Goal: Task Accomplishment & Management: Complete application form

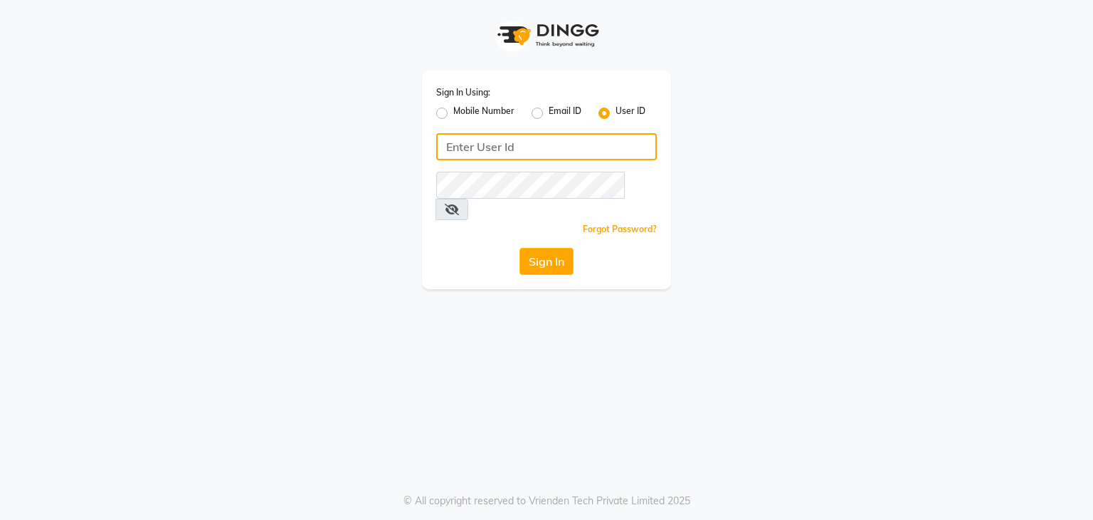
click at [464, 150] on input "Username" at bounding box center [546, 146] width 221 height 27
type input "[PERSON_NAME]"
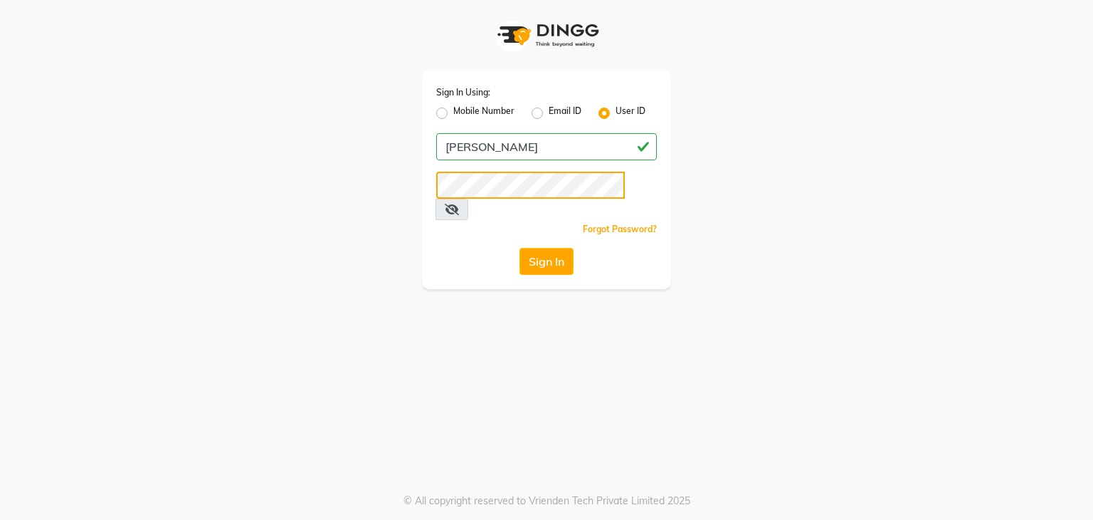
click at [520, 248] on button "Sign In" at bounding box center [547, 261] width 54 height 27
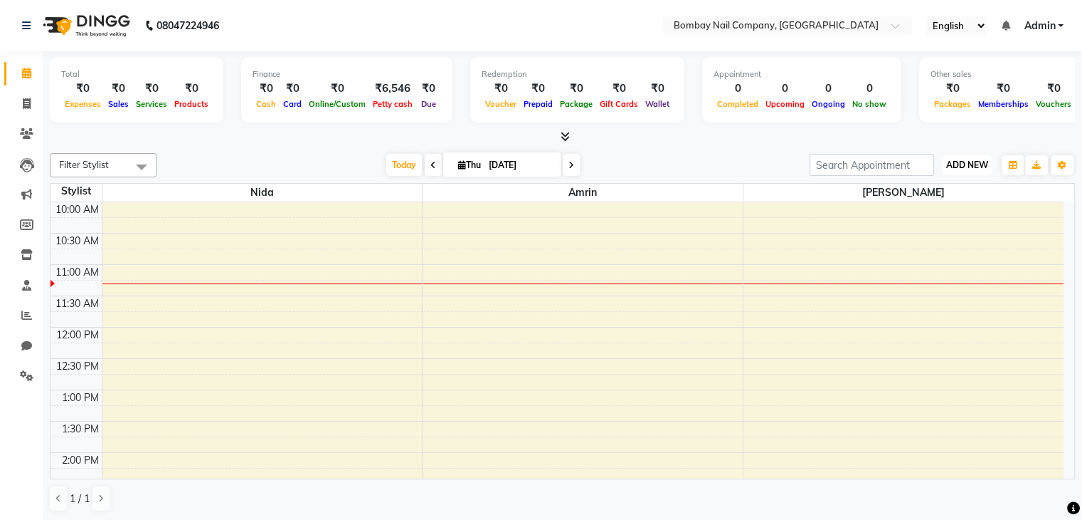
click at [971, 164] on span "ADD NEW" at bounding box center [968, 164] width 42 height 11
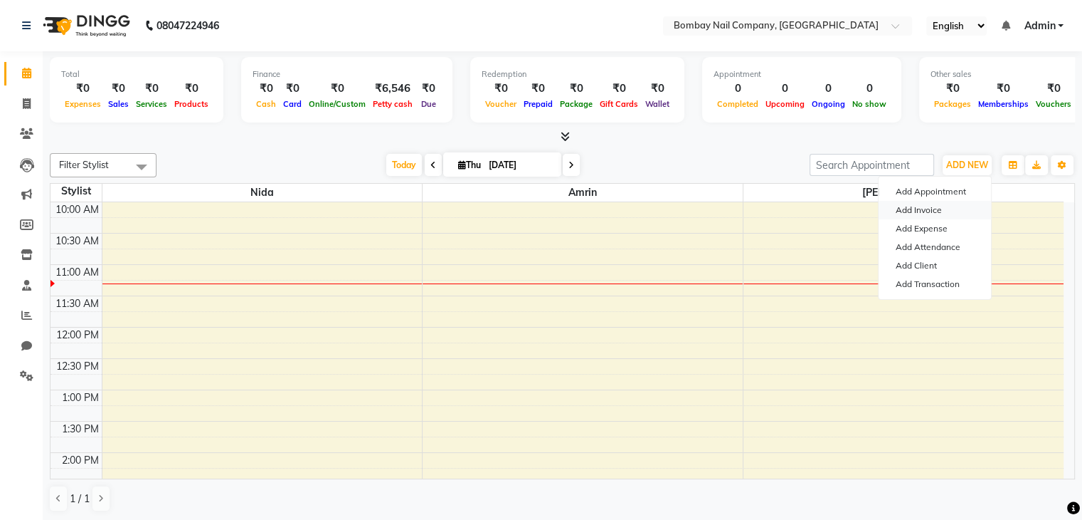
click at [934, 211] on link "Add Invoice" at bounding box center [935, 210] width 112 height 19
select select "service"
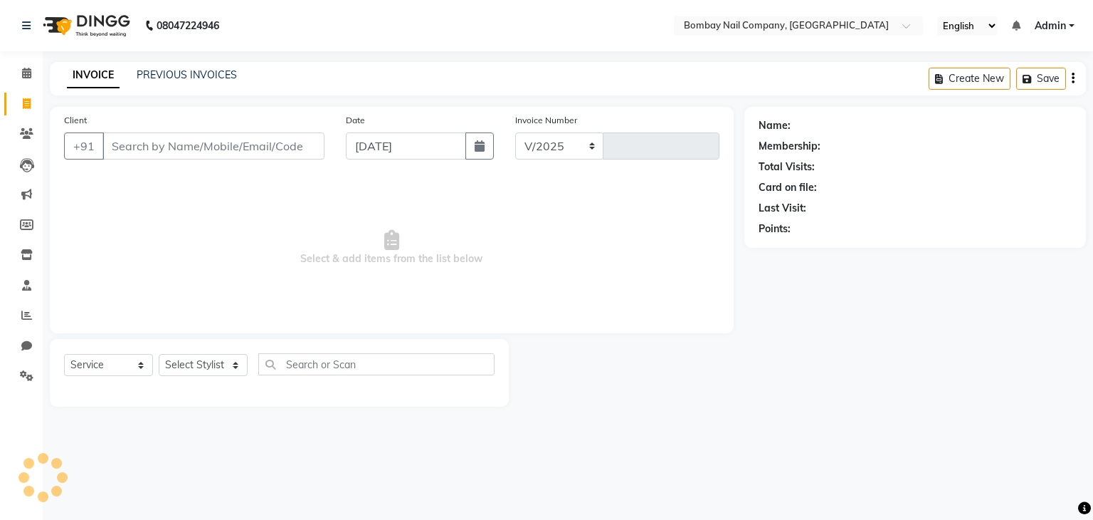
select select "8785"
type input "0005"
click at [289, 153] on input "Client" at bounding box center [213, 145] width 222 height 27
click at [391, 149] on input "[DATE]" at bounding box center [406, 145] width 120 height 27
select select "9"
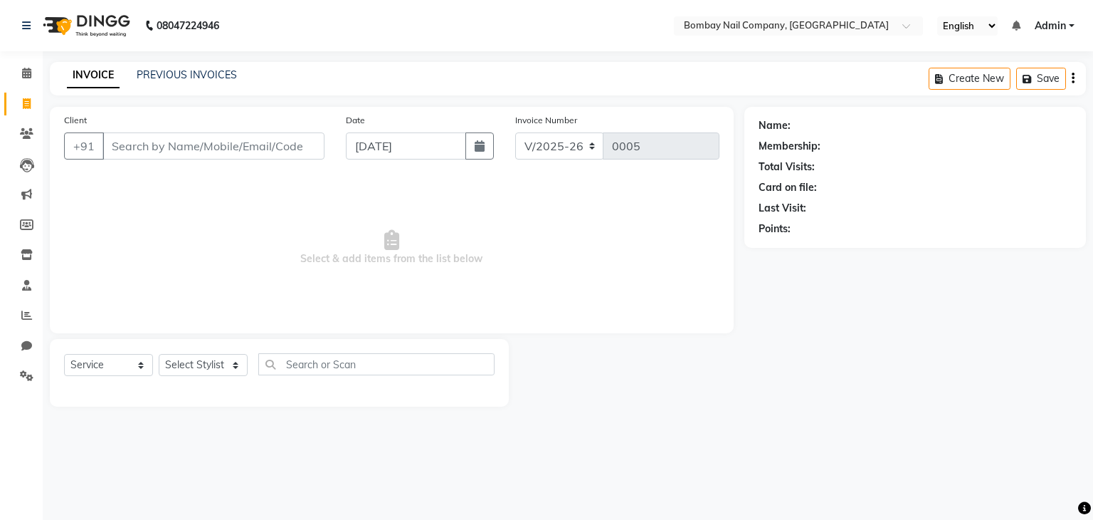
select select "2025"
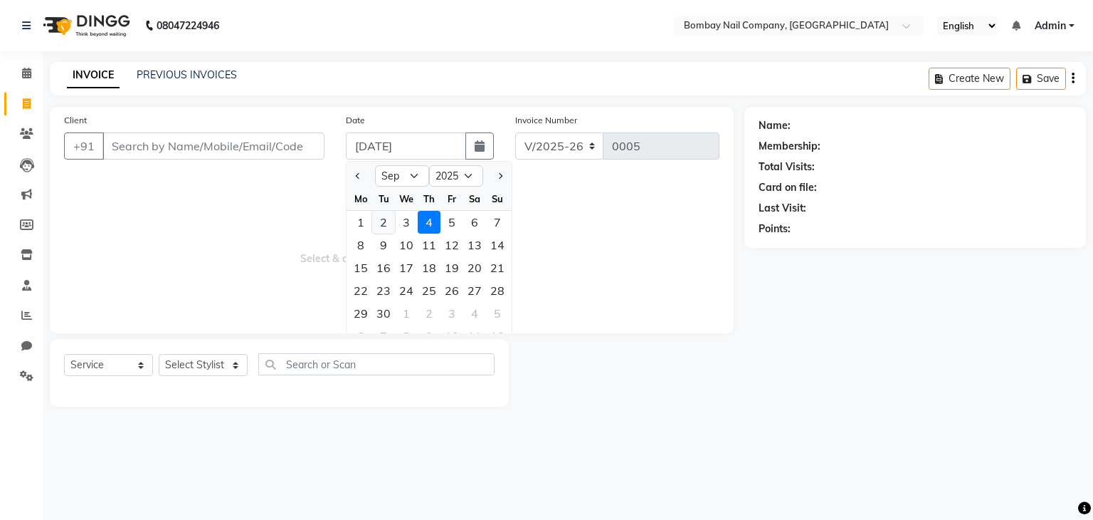
click at [389, 222] on div "2" at bounding box center [383, 222] width 23 height 23
type input "[DATE]"
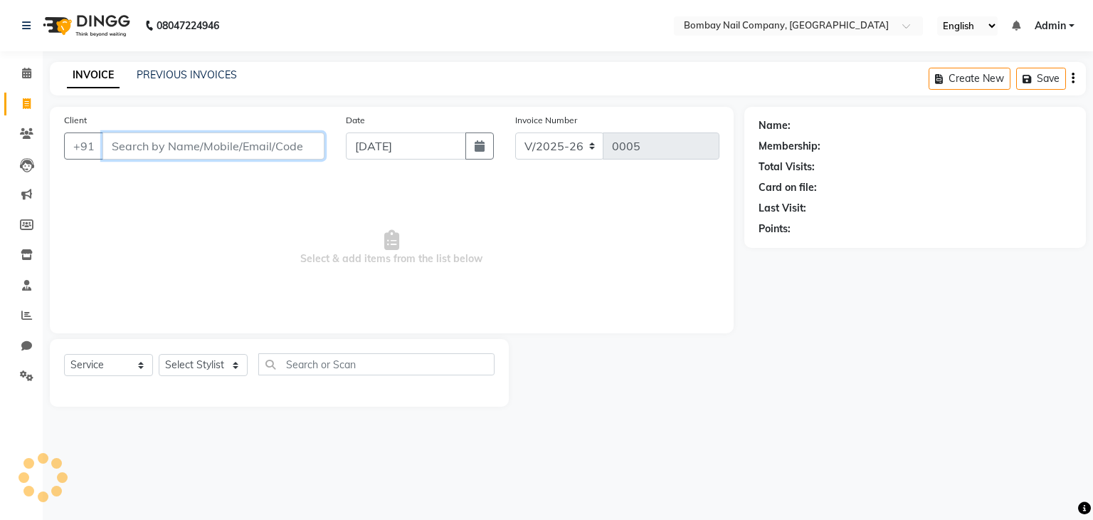
click at [238, 149] on input "Client" at bounding box center [213, 145] width 222 height 27
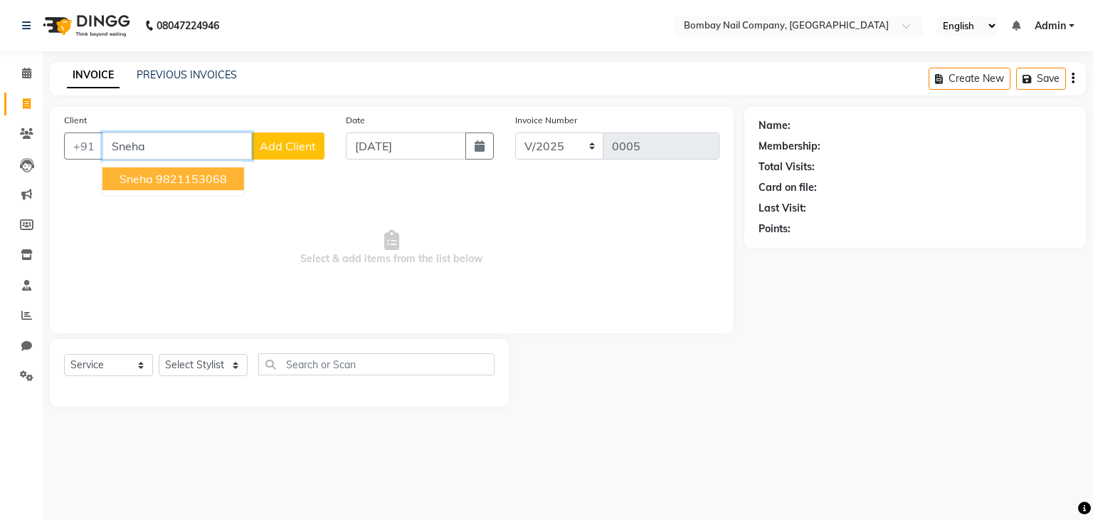
click at [131, 177] on span "Sneha" at bounding box center [136, 179] width 33 height 14
type input "9821153068"
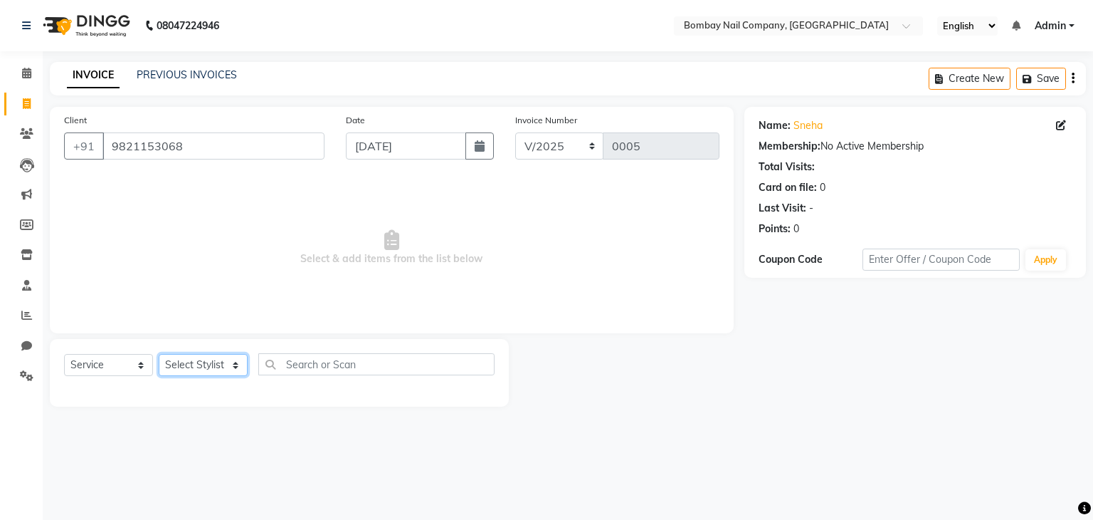
click at [168, 368] on select "Select Stylist [PERSON_NAME] [PERSON_NAME]" at bounding box center [203, 365] width 89 height 22
select select "89817"
click at [159, 354] on select "Select Stylist [PERSON_NAME] [PERSON_NAME]" at bounding box center [203, 365] width 89 height 22
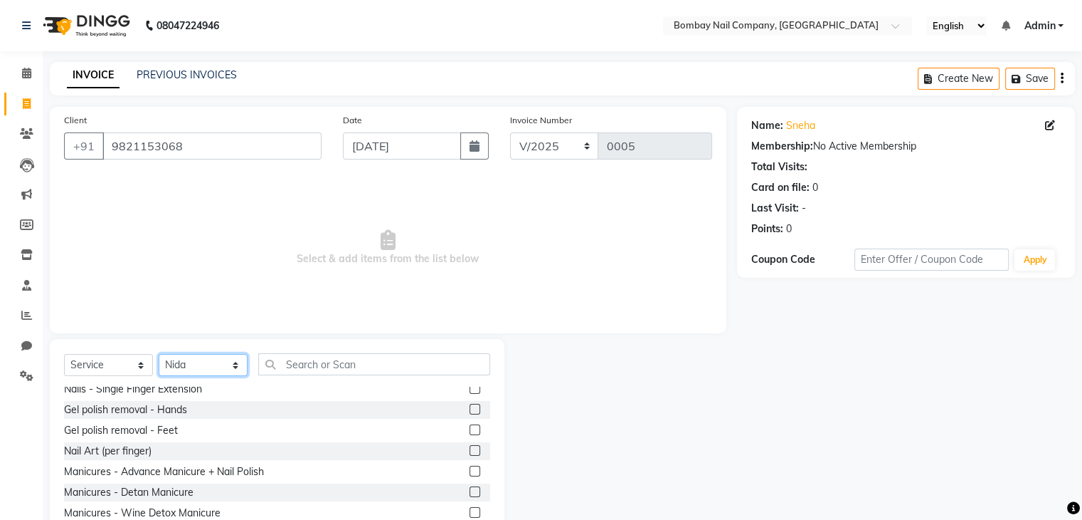
scroll to position [154, 0]
click at [177, 410] on div "Gel polish removal - Hands" at bounding box center [125, 406] width 123 height 15
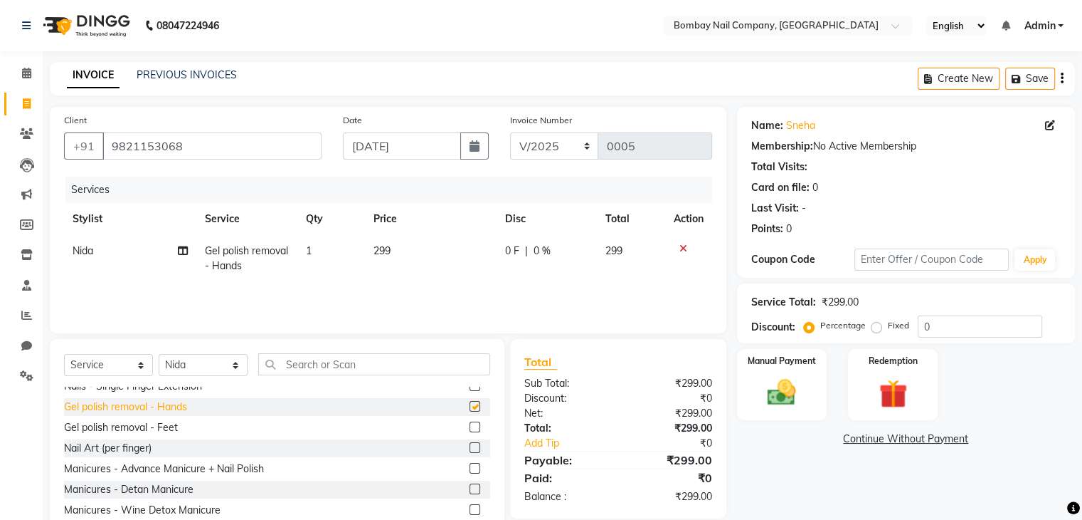
checkbox input "false"
click at [149, 431] on div "Gel polish removal - Feet" at bounding box center [121, 427] width 114 height 15
checkbox input "false"
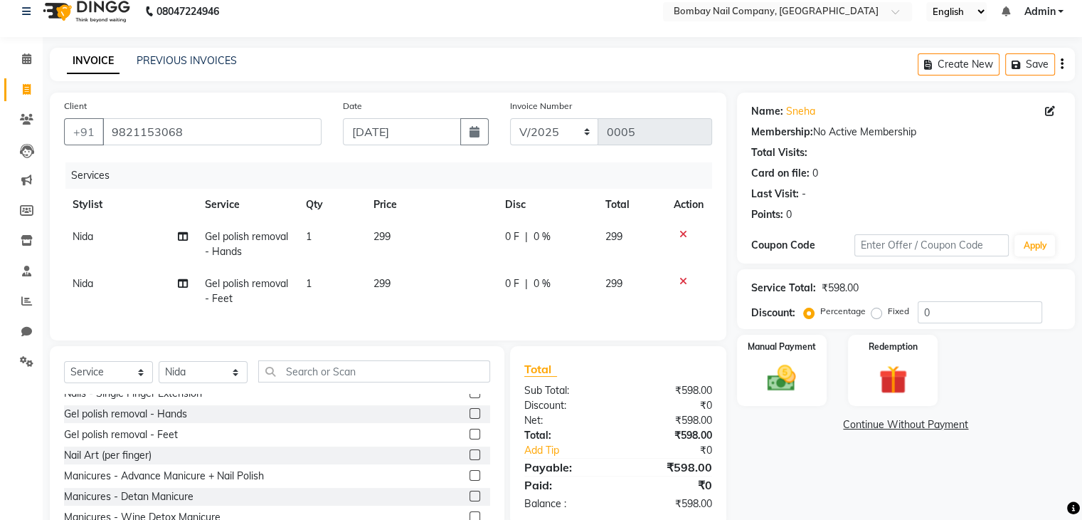
scroll to position [14, 0]
click at [77, 283] on span "Nida" at bounding box center [83, 283] width 21 height 13
select select "89817"
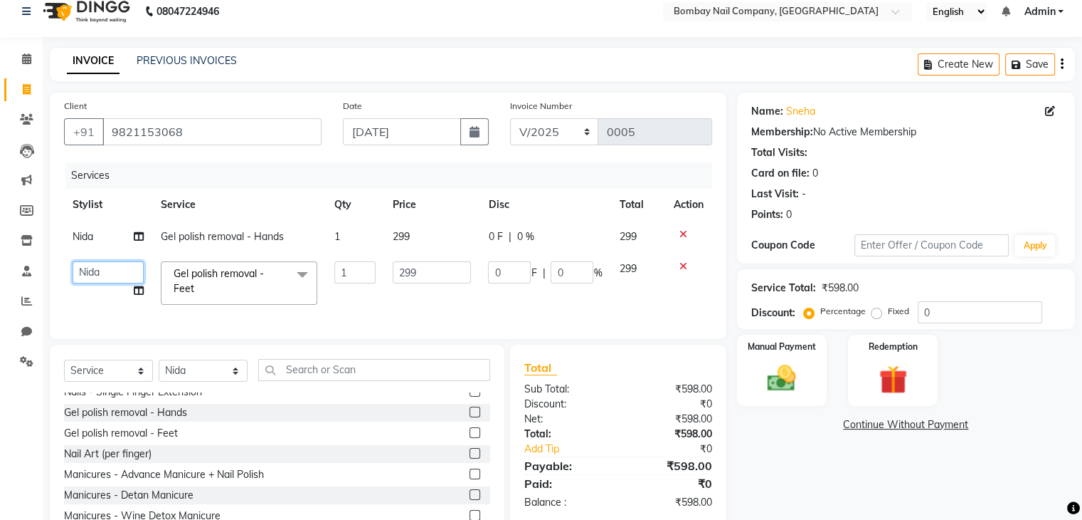
click at [104, 263] on select "[PERSON_NAME] [PERSON_NAME]" at bounding box center [108, 272] width 71 height 22
click at [102, 281] on select "[PERSON_NAME] [PERSON_NAME]" at bounding box center [108, 272] width 71 height 22
click at [110, 277] on select "[PERSON_NAME] [PERSON_NAME]" at bounding box center [108, 272] width 71 height 22
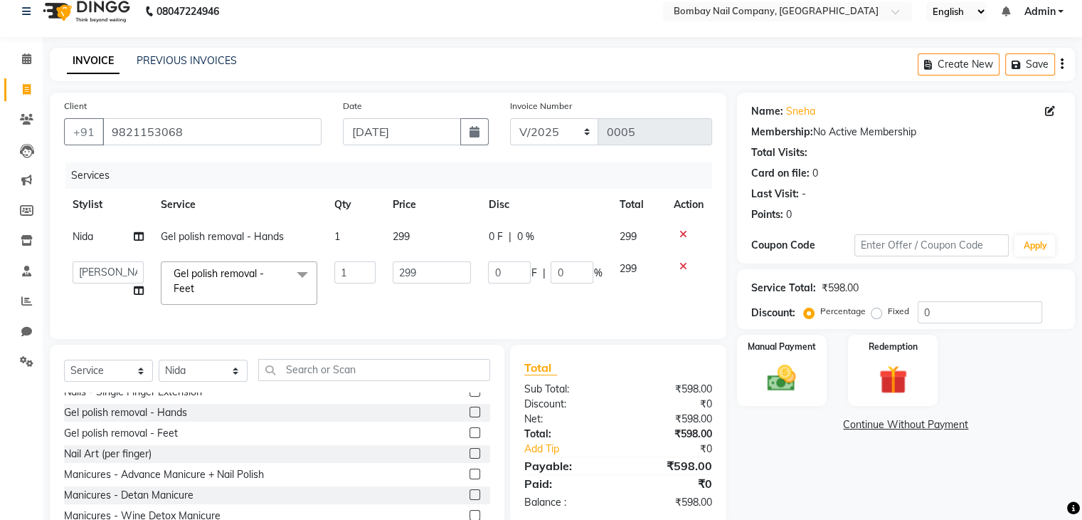
select select "90273"
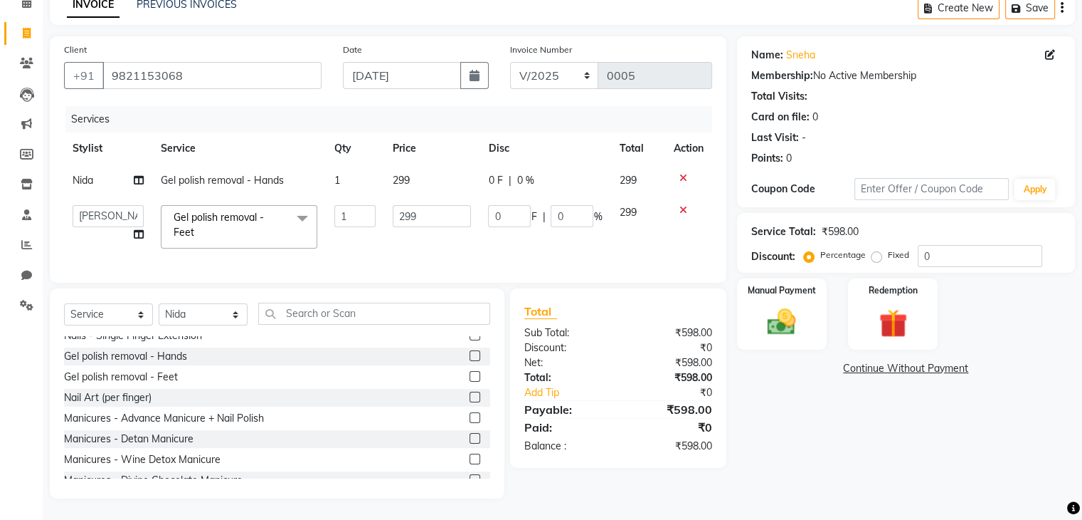
scroll to position [82, 0]
click at [561, 173] on div "0 F | 0 %" at bounding box center [545, 180] width 114 height 15
select select "89817"
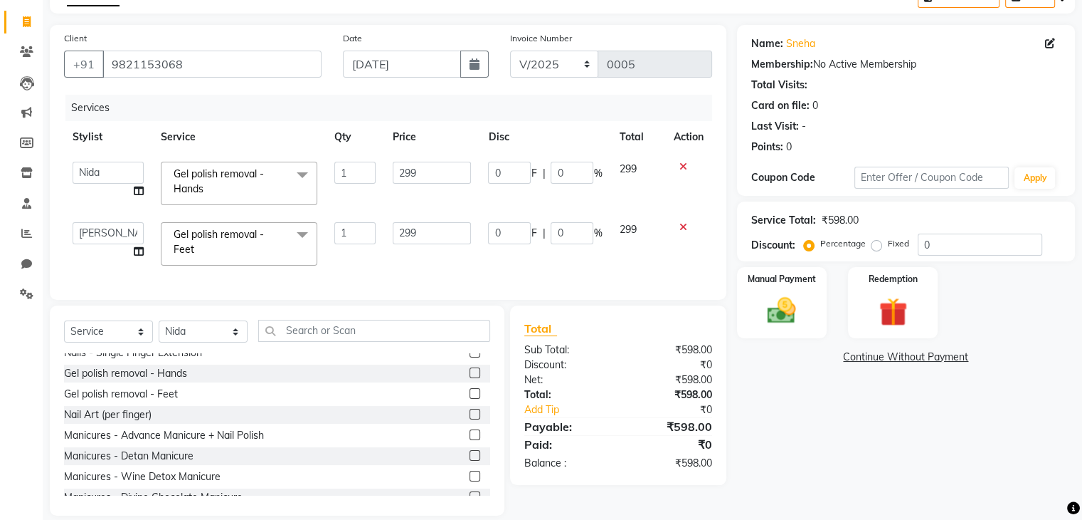
click at [641, 252] on td "299" at bounding box center [638, 244] width 54 height 60
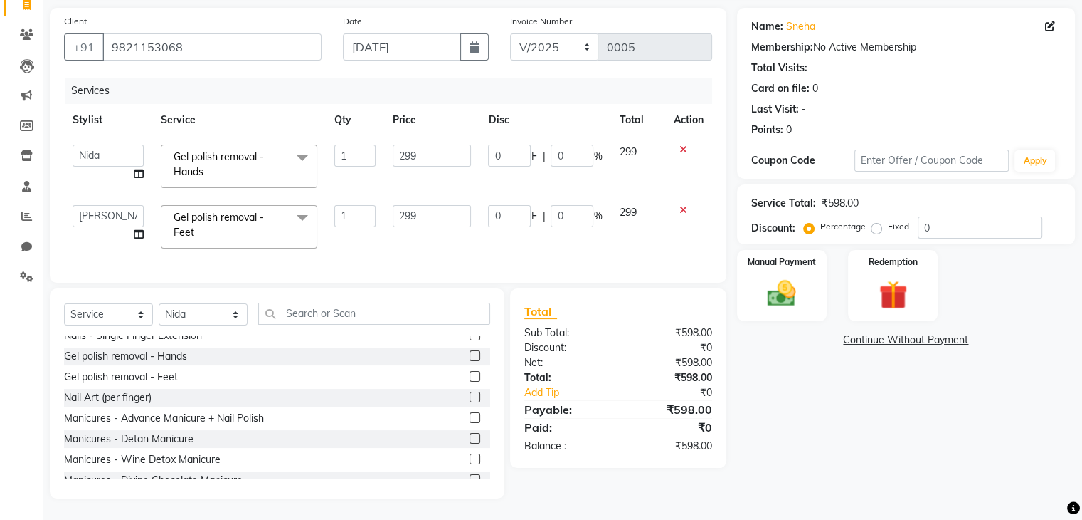
scroll to position [0, 0]
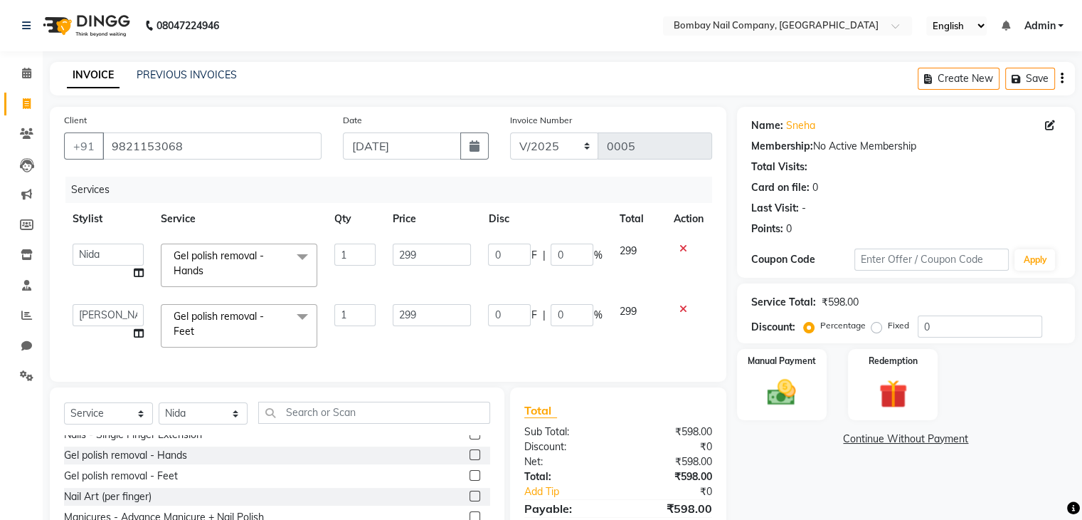
click at [811, 149] on div "Membership: No Active Membership" at bounding box center [907, 146] width 310 height 15
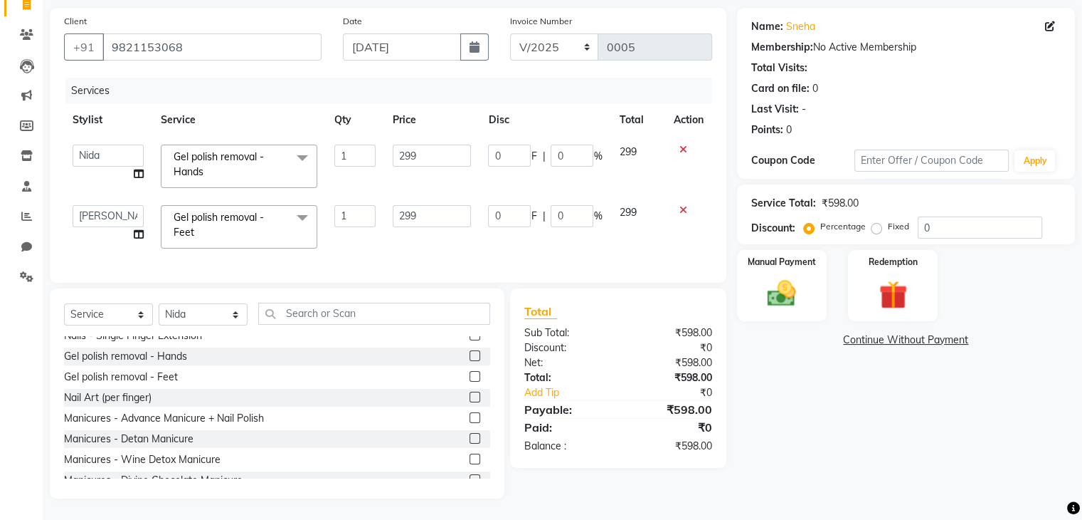
scroll to position [109, 0]
click at [638, 428] on div "₹0" at bounding box center [670, 426] width 105 height 17
click at [505, 145] on input "0" at bounding box center [509, 155] width 43 height 22
type input "100"
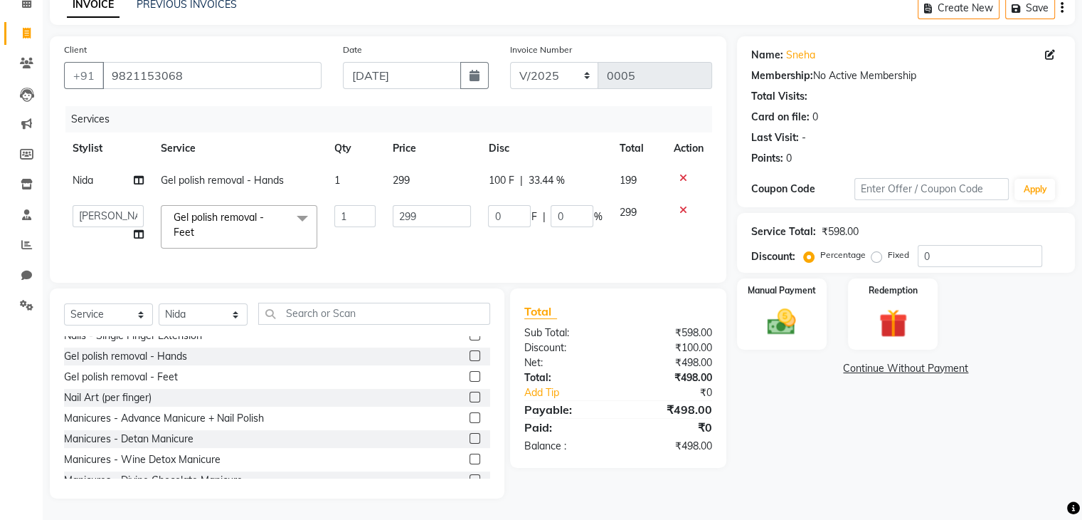
scroll to position [82, 0]
click at [577, 115] on div "Services Stylist Service Qty Price Disc Total Action Nida Gel polish removal - …" at bounding box center [388, 187] width 648 height 162
click at [503, 207] on input "0" at bounding box center [509, 216] width 43 height 22
type input "100"
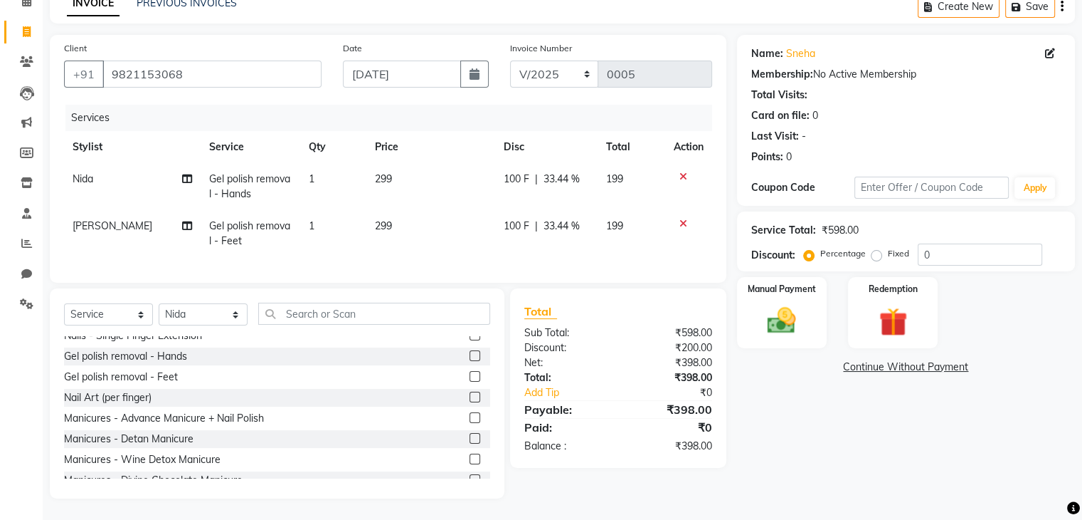
click at [558, 143] on th "Disc" at bounding box center [546, 147] width 102 height 32
click at [523, 172] on span "100 F" at bounding box center [517, 179] width 26 height 15
select select "89817"
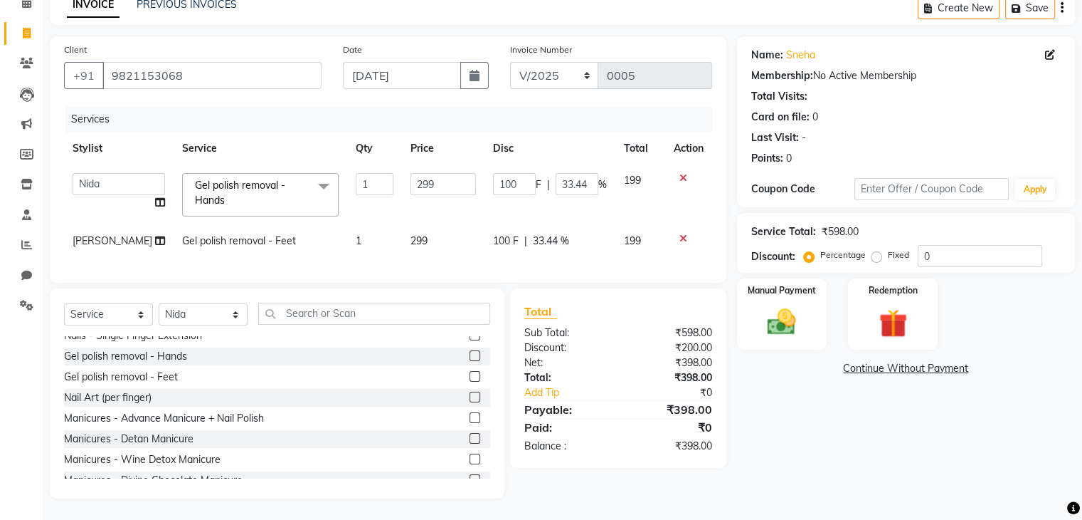
click at [523, 173] on input "100" at bounding box center [514, 184] width 43 height 22
click at [504, 227] on td "100 F | 33.44 %" at bounding box center [550, 241] width 131 height 32
select select "90273"
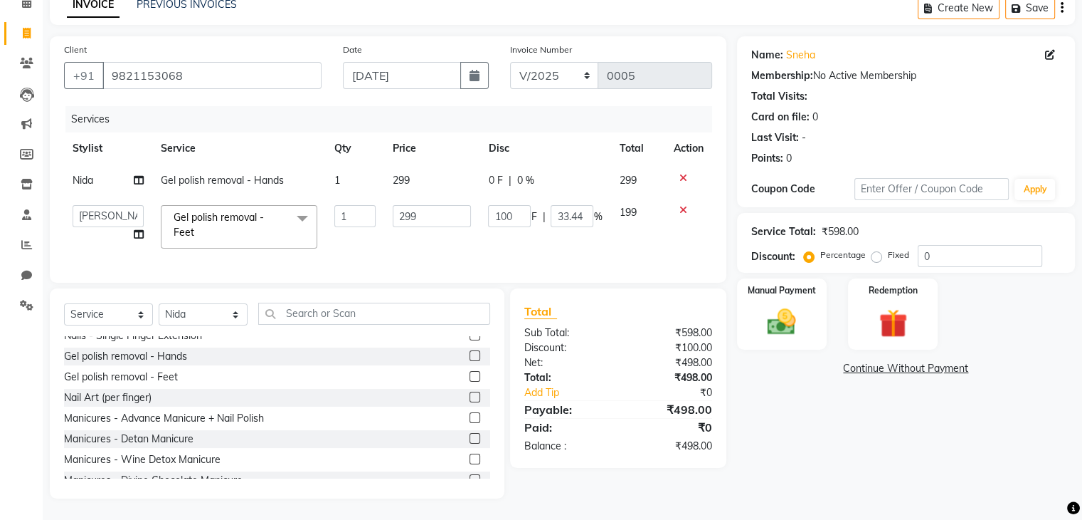
click at [504, 227] on td "100 F | 33.44 %" at bounding box center [545, 226] width 131 height 60
click at [510, 205] on input "100" at bounding box center [509, 216] width 43 height 22
type input "1"
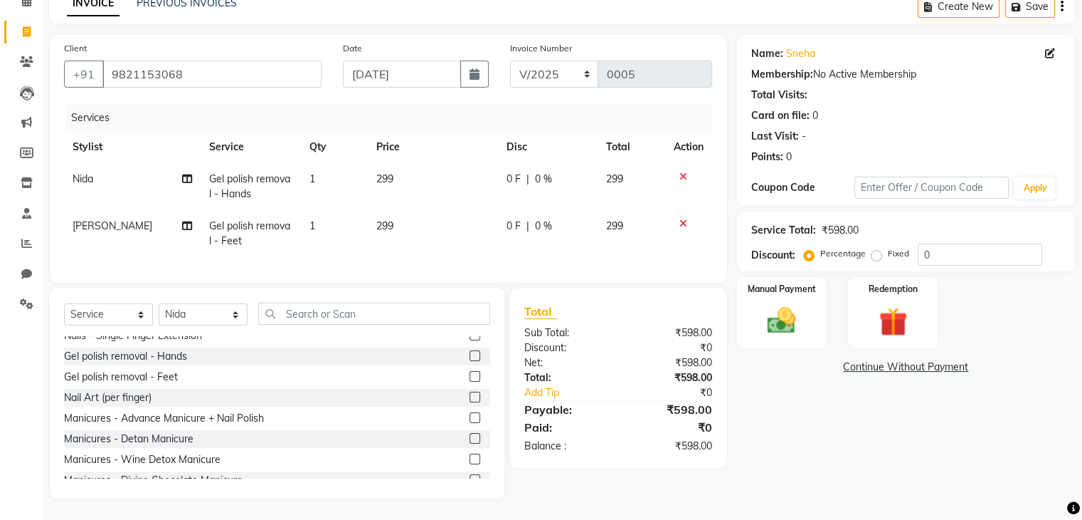
click at [492, 166] on tr "[PERSON_NAME] polish removal - Hands 1 299 0 F | 0 % 299" at bounding box center [388, 186] width 648 height 47
click at [510, 172] on span "0 F" at bounding box center [514, 179] width 14 height 15
select select "89817"
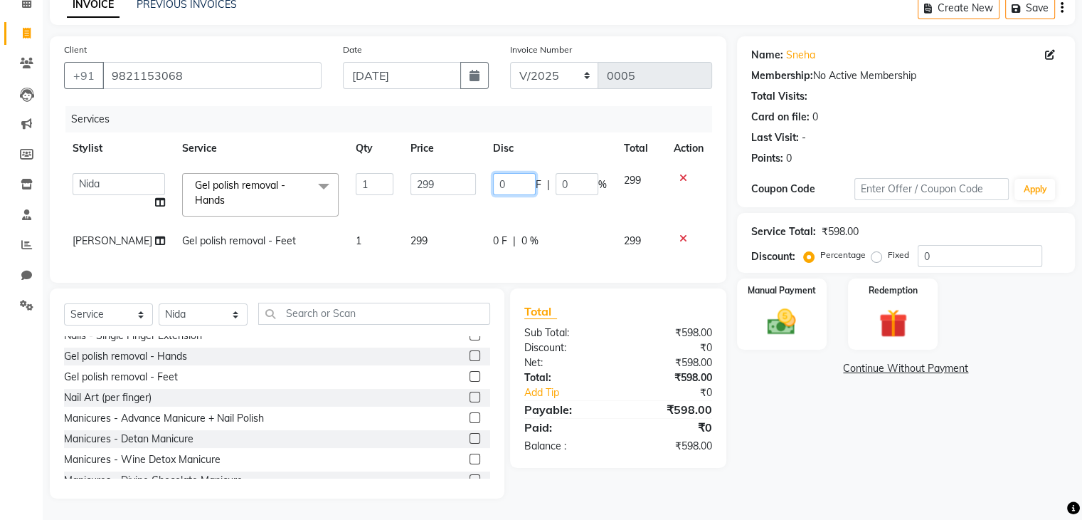
click at [510, 173] on input "0" at bounding box center [514, 184] width 43 height 22
type input "49"
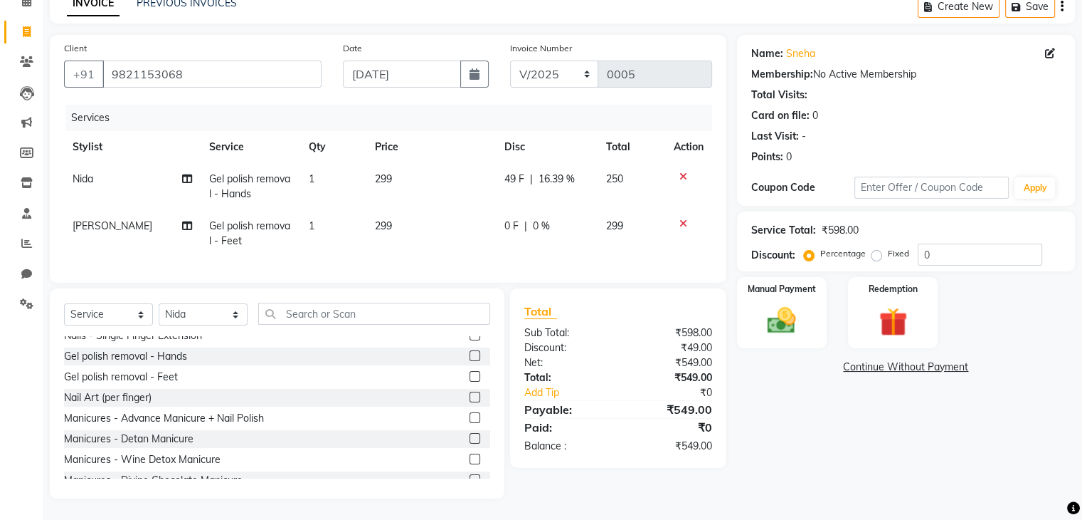
click at [496, 229] on td "0 F | 0 %" at bounding box center [547, 233] width 102 height 47
select select "90273"
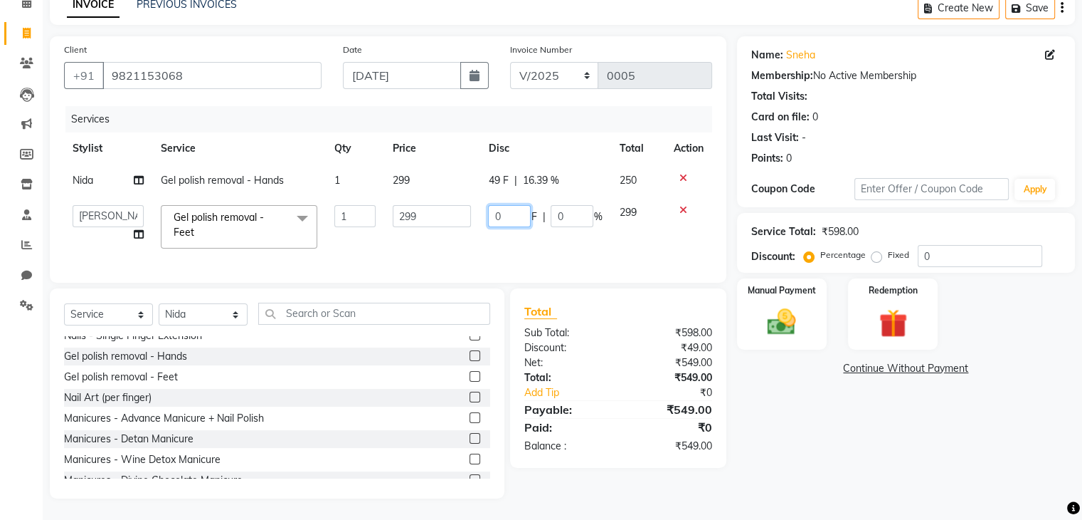
click at [512, 206] on input "0" at bounding box center [509, 216] width 43 height 22
type input "49"
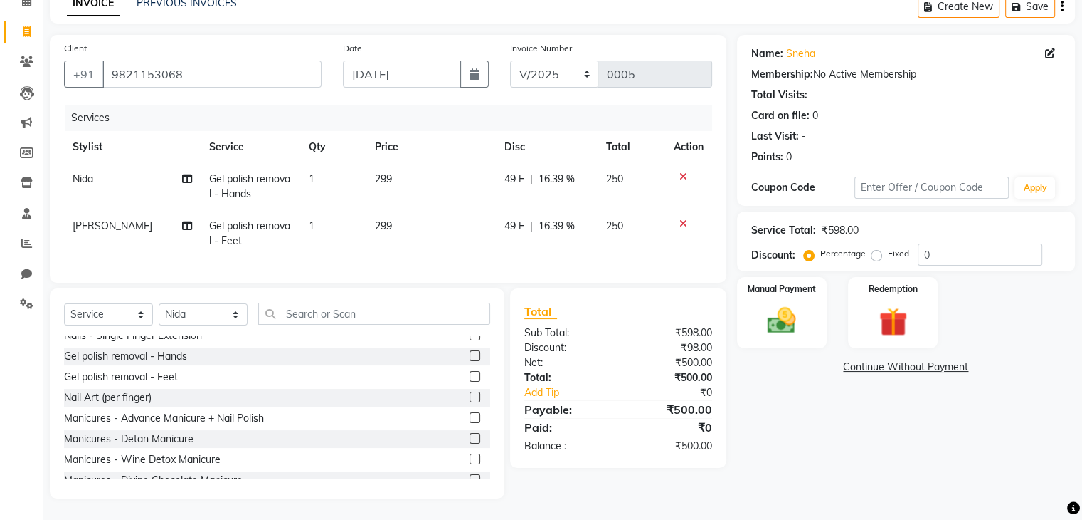
click at [568, 131] on th "Disc" at bounding box center [547, 147] width 102 height 32
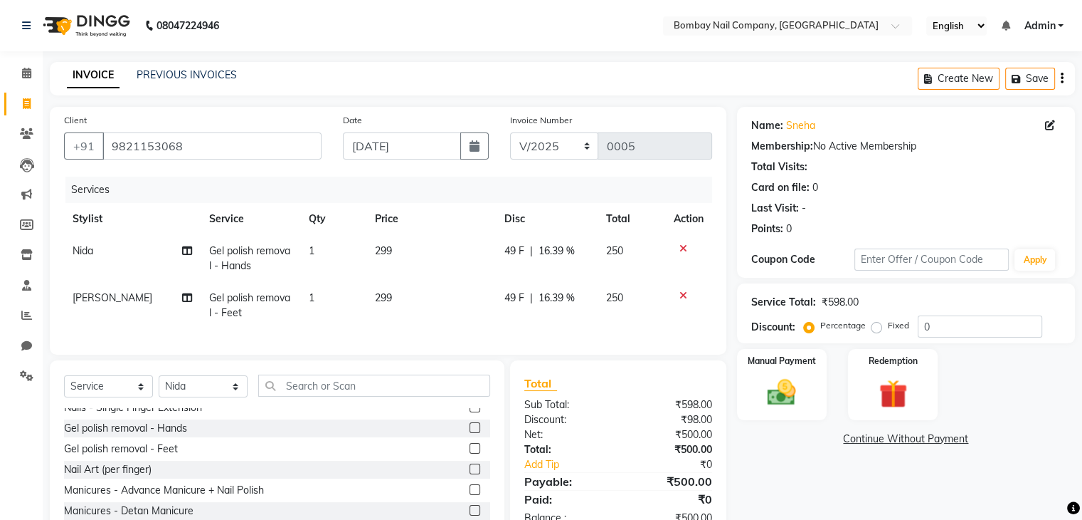
scroll to position [83, 0]
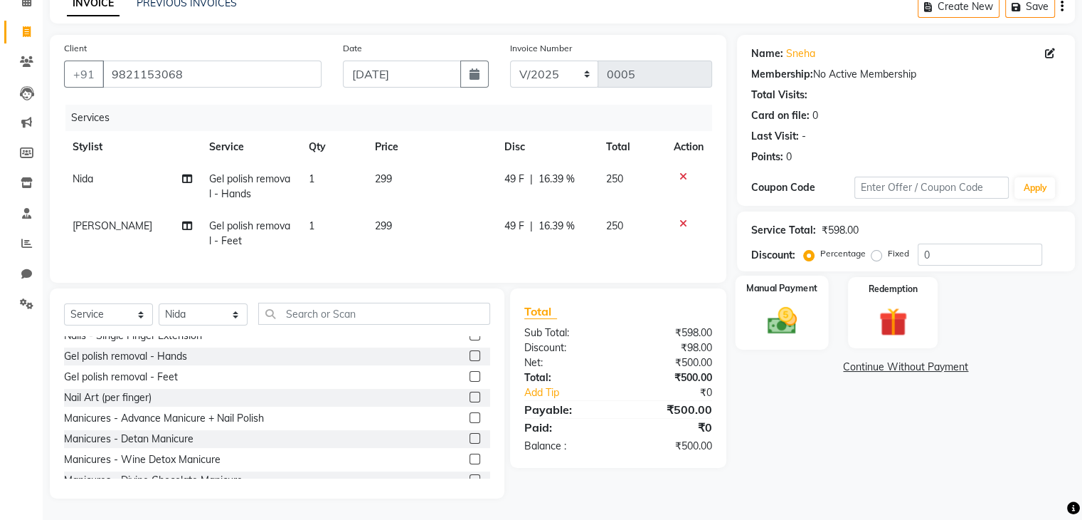
click at [794, 304] on img at bounding box center [782, 321] width 48 height 34
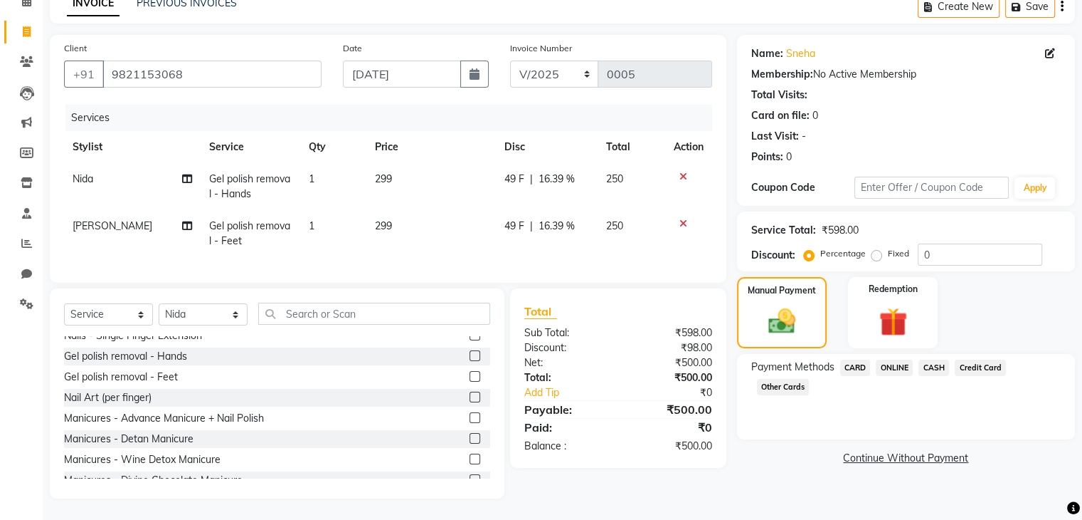
click at [928, 359] on span "CASH" at bounding box center [934, 367] width 31 height 16
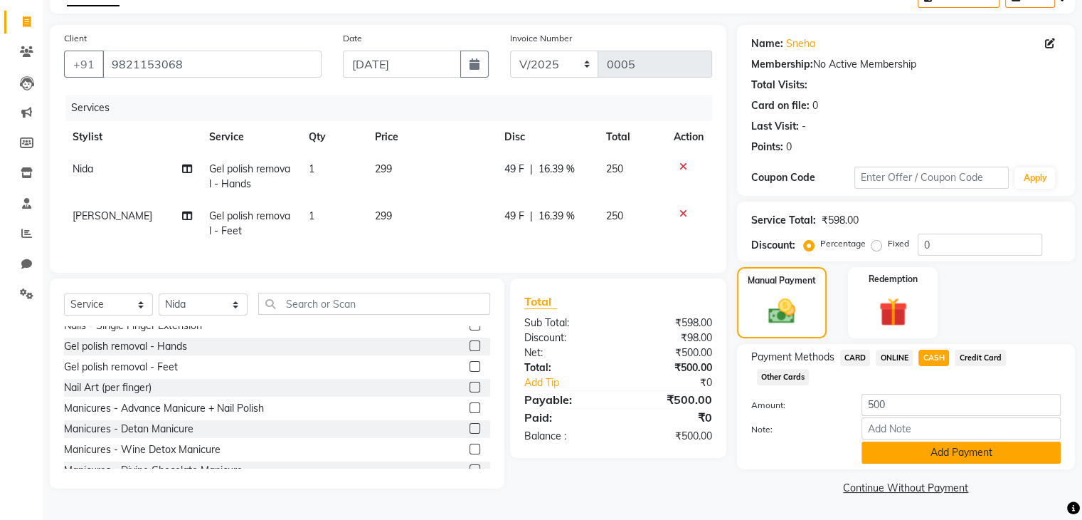
click at [939, 452] on button "Add Payment" at bounding box center [961, 452] width 199 height 22
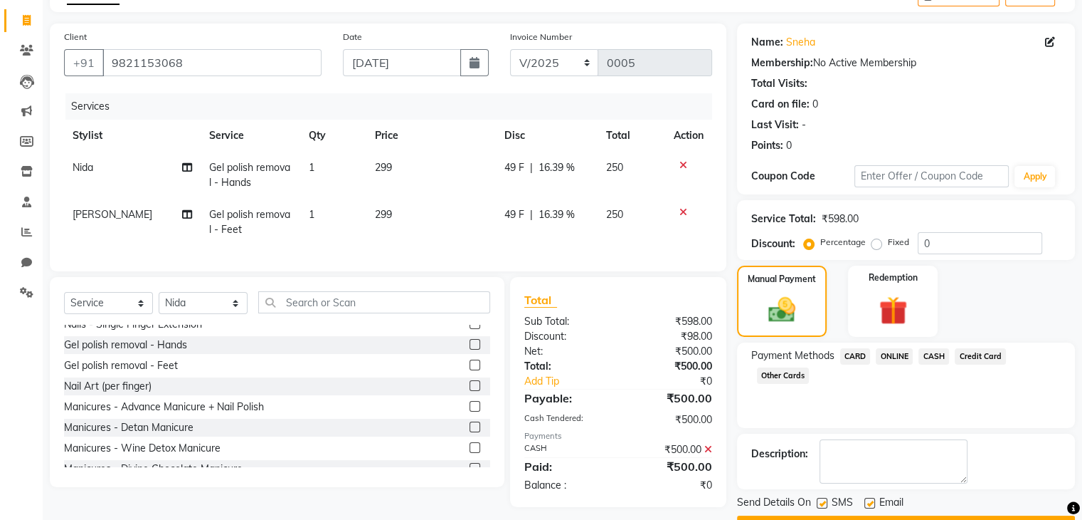
scroll to position [122, 0]
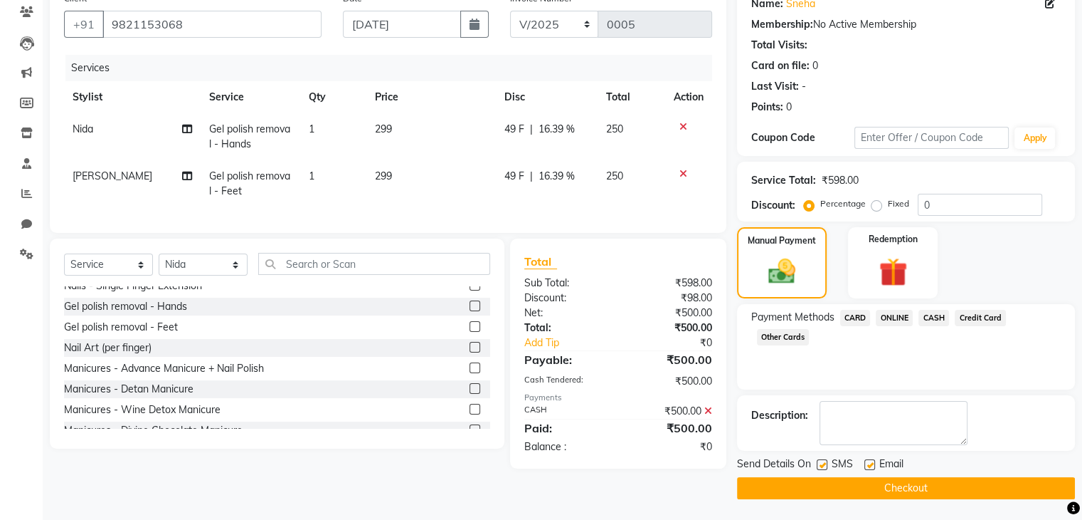
click at [878, 485] on button "Checkout" at bounding box center [906, 488] width 338 height 22
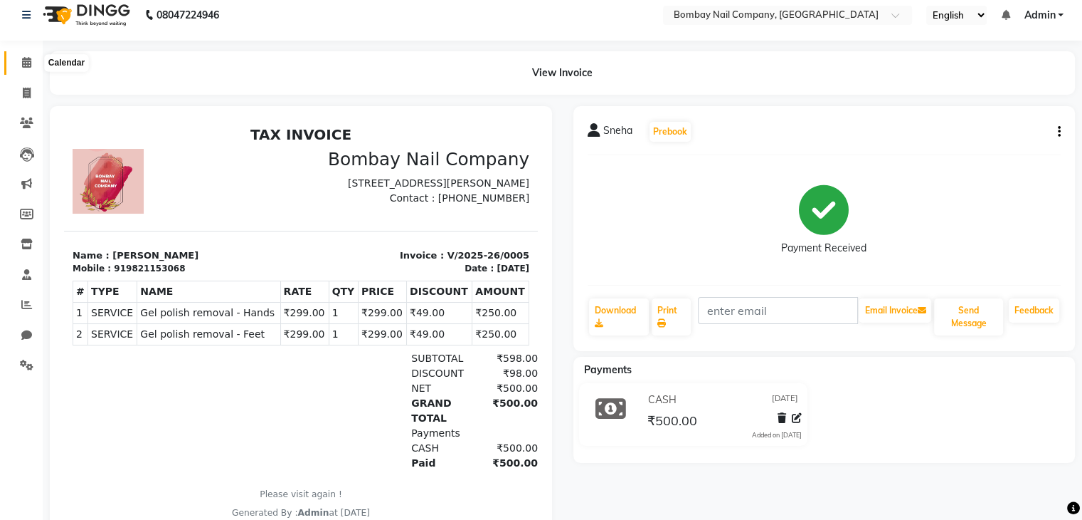
click at [26, 67] on icon at bounding box center [26, 62] width 9 height 11
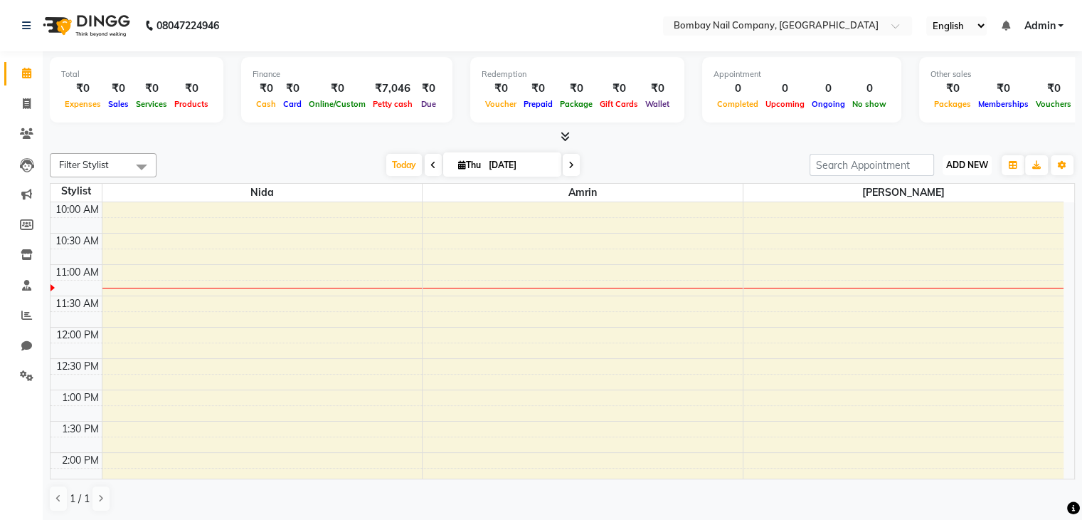
click at [959, 166] on span "ADD NEW" at bounding box center [968, 164] width 42 height 11
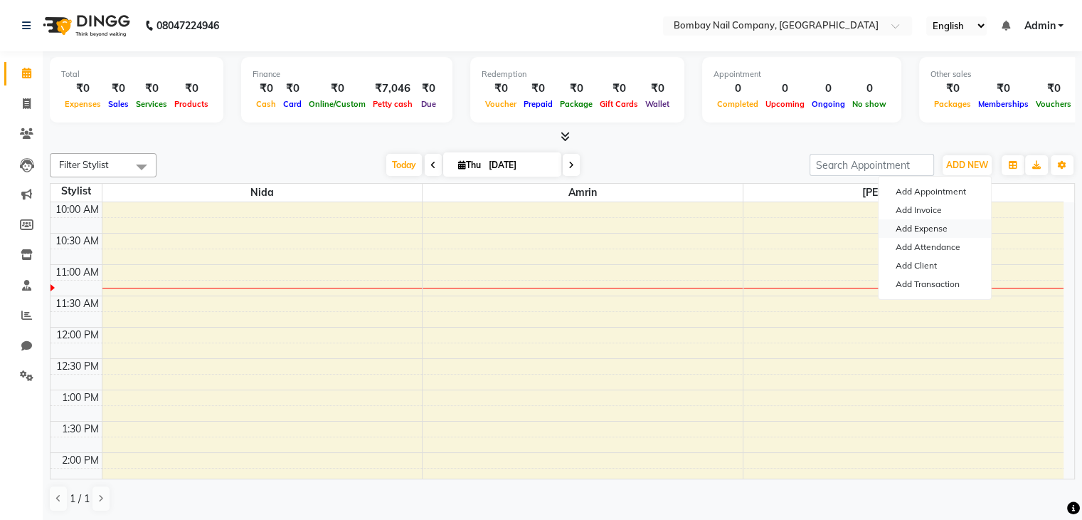
click at [932, 225] on link "Add Expense" at bounding box center [935, 228] width 112 height 19
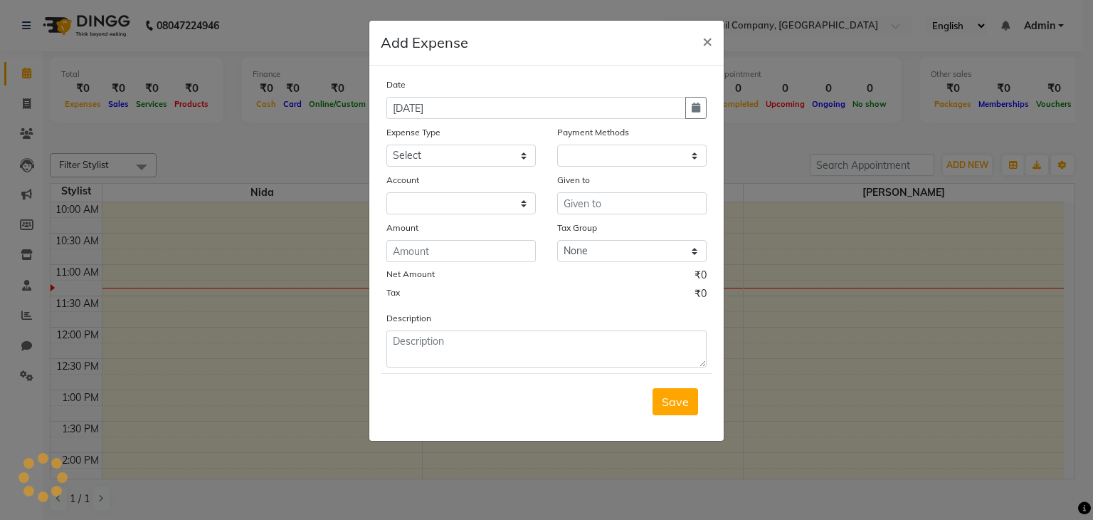
select select "1"
select select "8091"
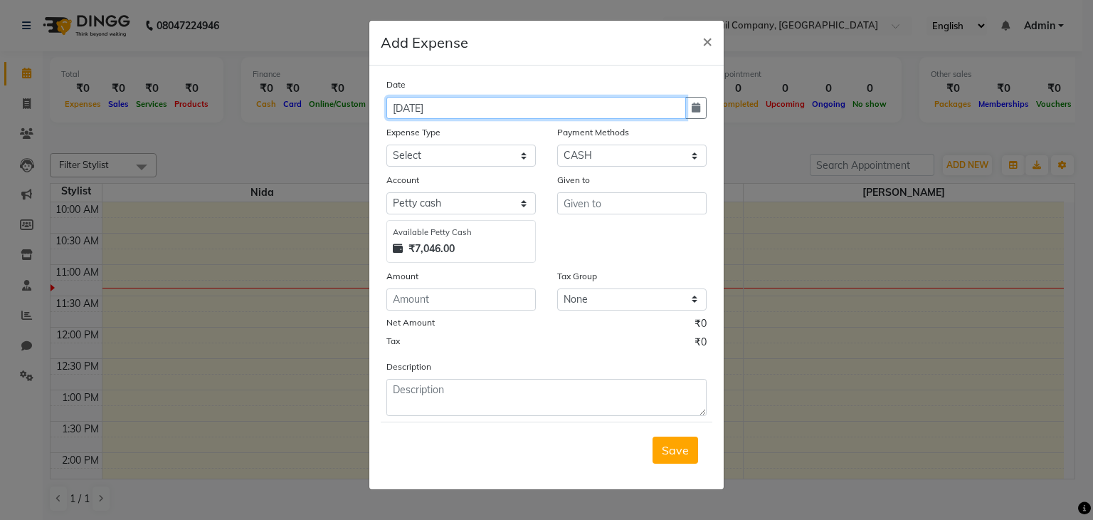
click at [638, 108] on input "[DATE]" at bounding box center [536, 108] width 300 height 22
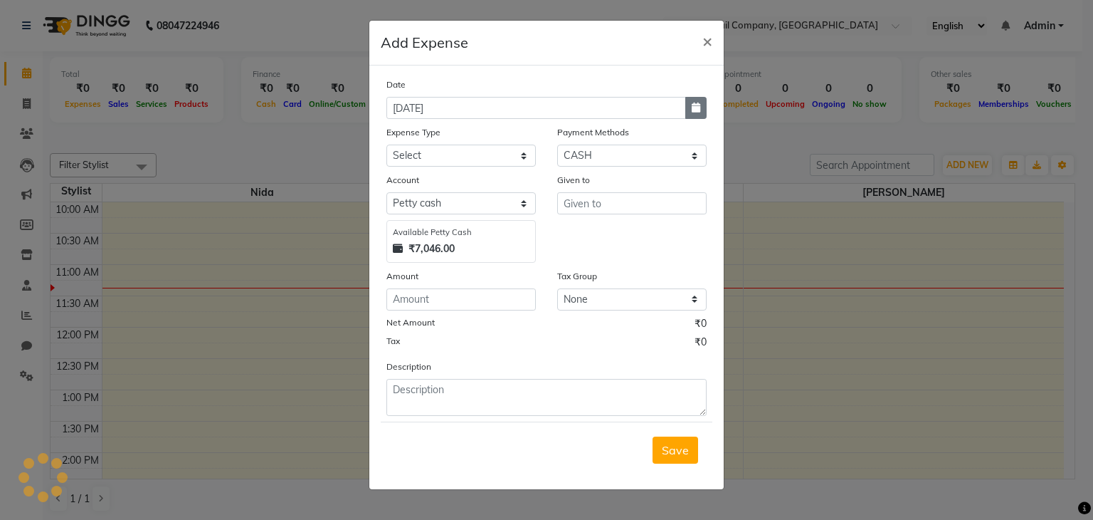
click at [698, 111] on icon "button" at bounding box center [696, 107] width 9 height 10
select select "9"
select select "2025"
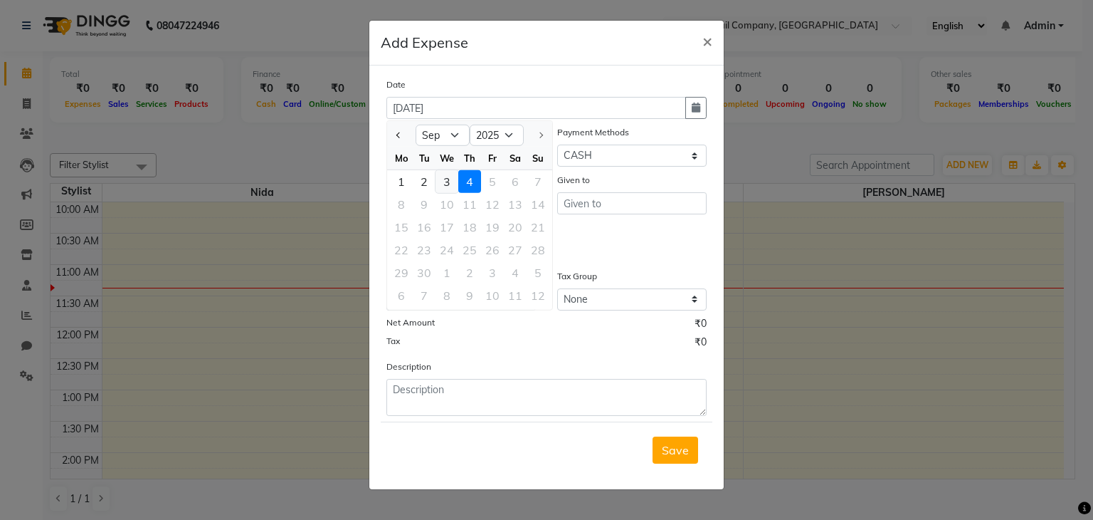
click at [443, 172] on div "3" at bounding box center [447, 181] width 23 height 23
type input "[DATE]"
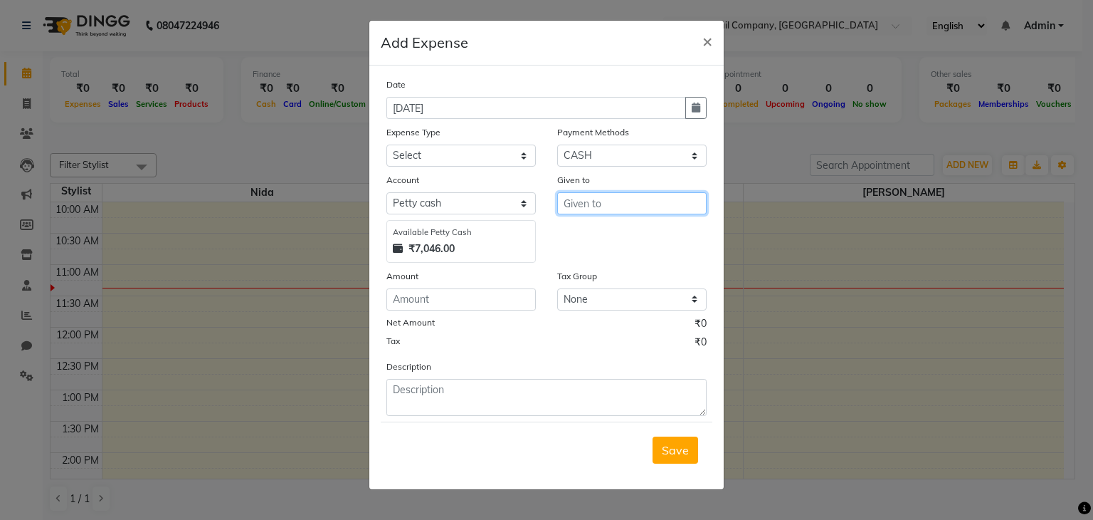
click at [594, 206] on input "text" at bounding box center [631, 203] width 149 height 22
type input "Pappu Bisleri"
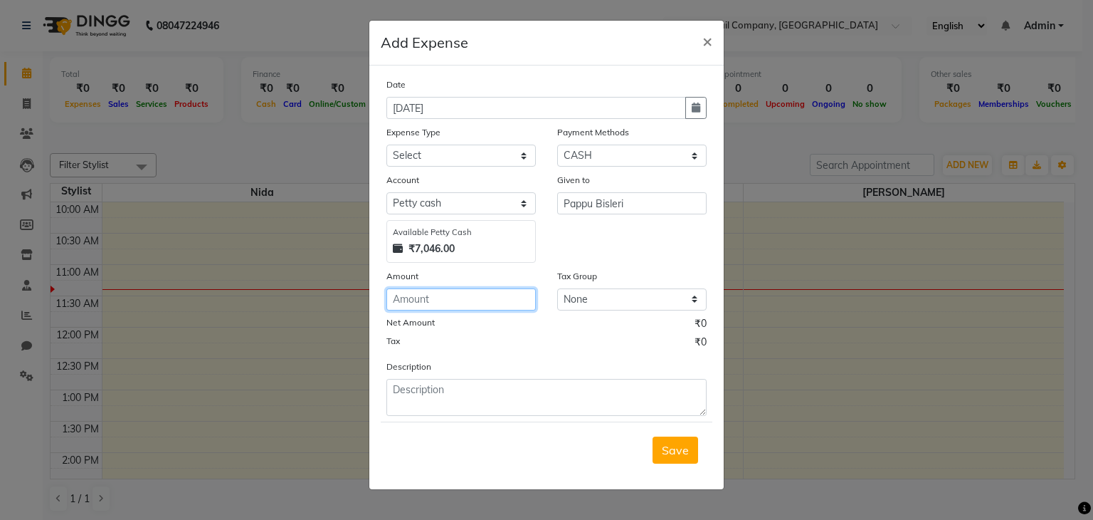
click at [492, 297] on input "number" at bounding box center [460, 299] width 149 height 22
type input "560"
click at [671, 451] on span "Save" at bounding box center [675, 450] width 27 height 14
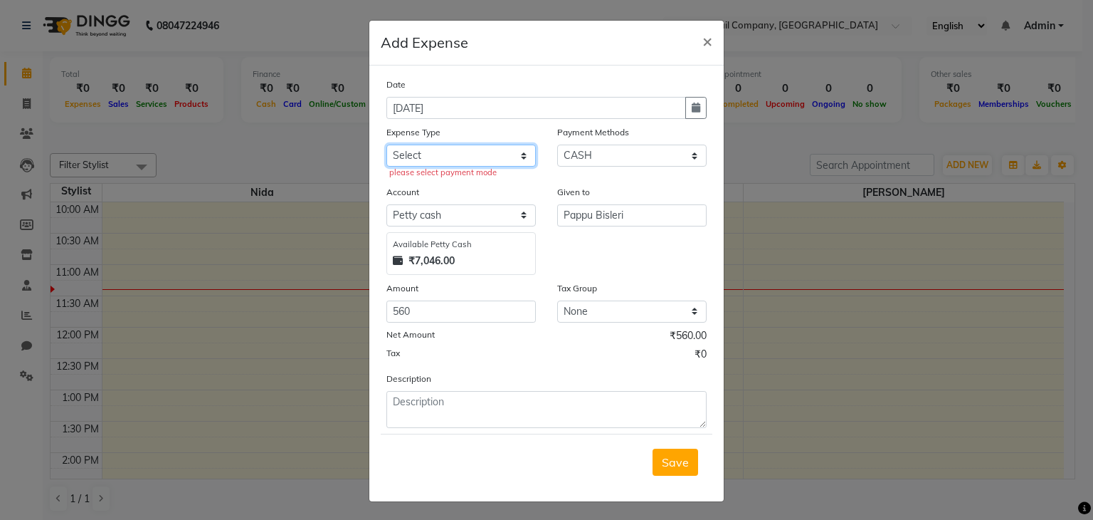
click at [441, 159] on select "Select Advance Salary Bank charges Car maintenance Cash transfer to bank Cash t…" at bounding box center [460, 155] width 149 height 22
select select "18"
click at [386, 146] on select "Select Advance Salary Bank charges Car maintenance Cash transfer to bank Cash t…" at bounding box center [460, 155] width 149 height 22
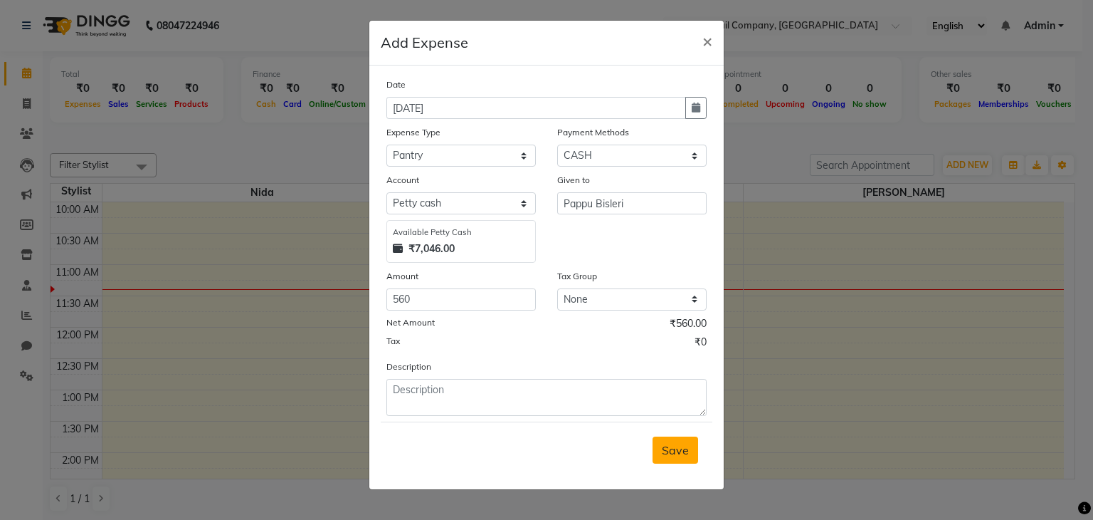
click at [687, 451] on span "Save" at bounding box center [675, 450] width 27 height 14
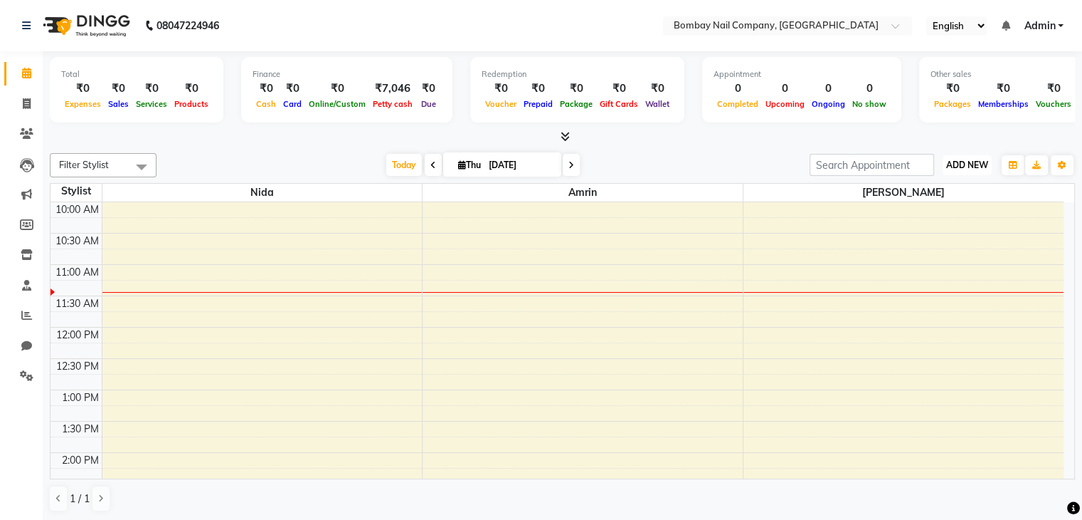
click at [971, 159] on span "ADD NEW" at bounding box center [968, 164] width 42 height 11
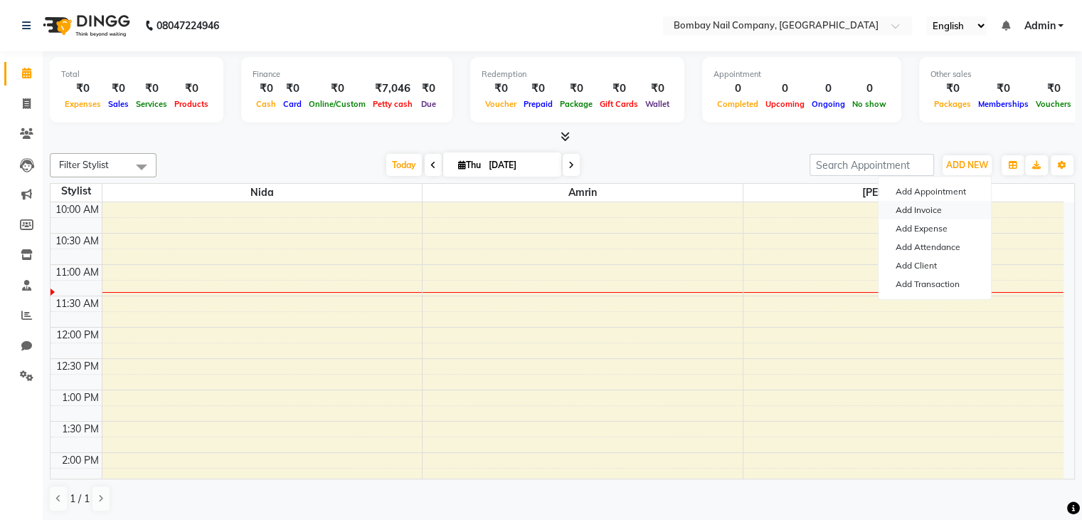
click at [936, 215] on link "Add Invoice" at bounding box center [935, 210] width 112 height 19
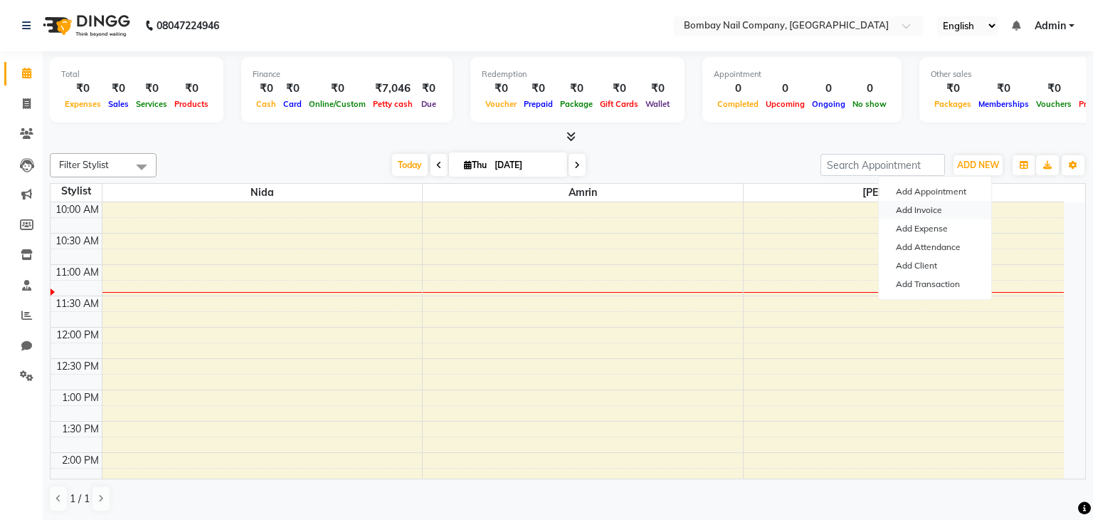
select select "8785"
select select "service"
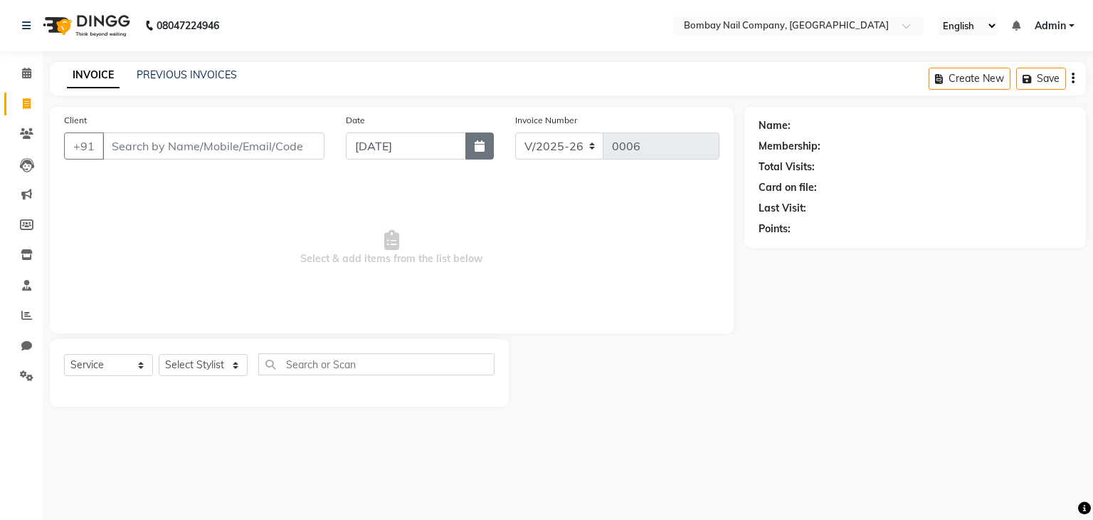
click at [476, 146] on icon "button" at bounding box center [480, 145] width 10 height 11
select select "9"
select select "2025"
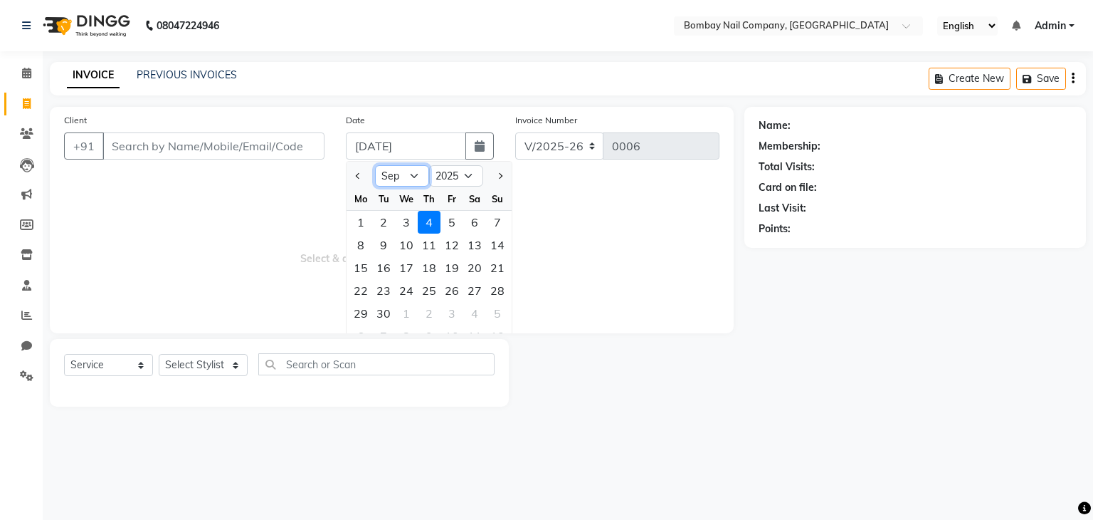
click at [411, 174] on select "Jan Feb Mar Apr May Jun [DATE] Aug Sep Oct Nov Dec" at bounding box center [402, 175] width 54 height 21
select select "8"
click at [375, 165] on select "Jan Feb Mar Apr May Jun [DATE] Aug Sep Oct Nov Dec" at bounding box center [402, 175] width 54 height 21
click at [475, 305] on div "30" at bounding box center [474, 313] width 23 height 23
type input "[DATE]"
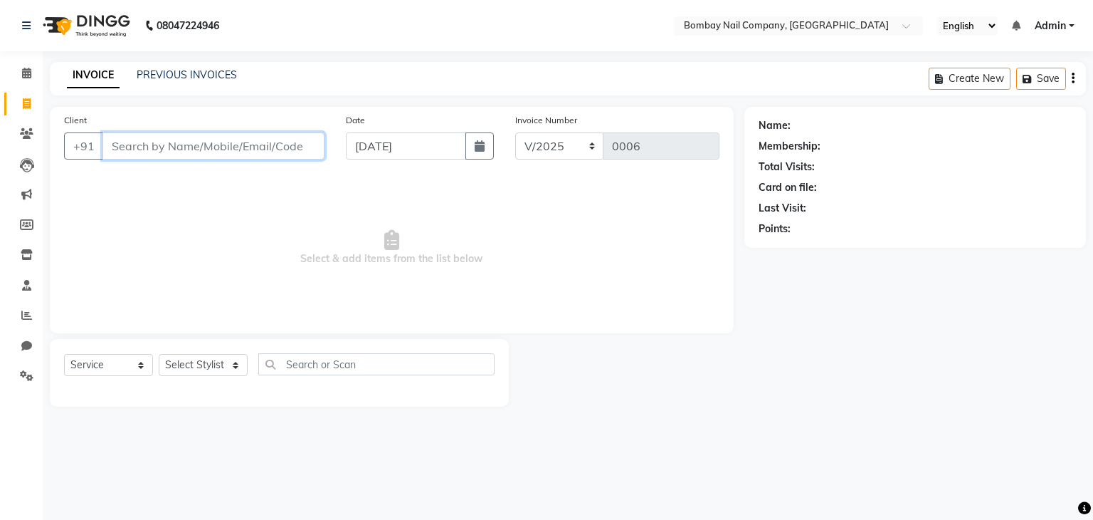
click at [241, 150] on input "Client" at bounding box center [213, 145] width 222 height 27
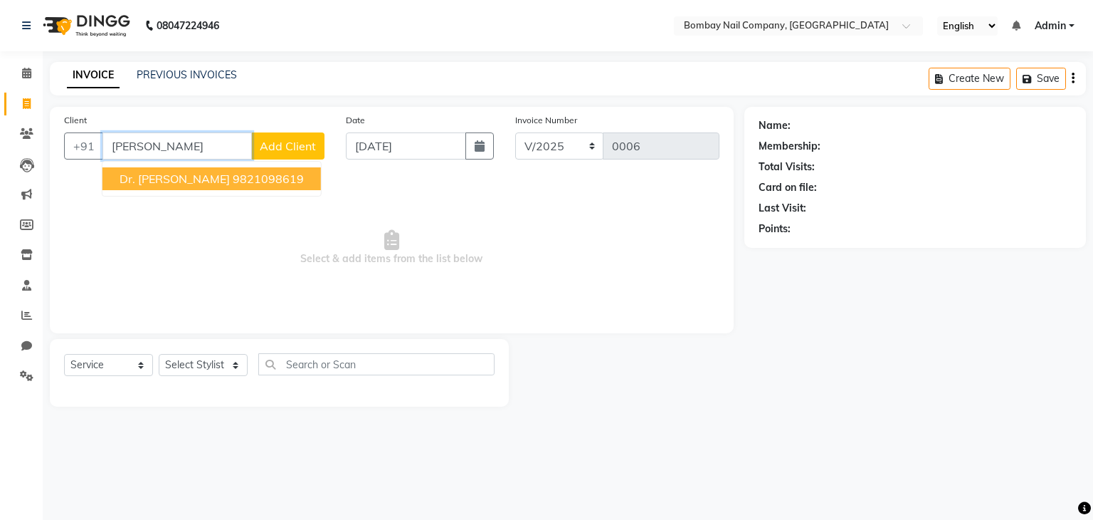
click at [233, 175] on ngb-highlight "9821098619" at bounding box center [268, 179] width 71 height 14
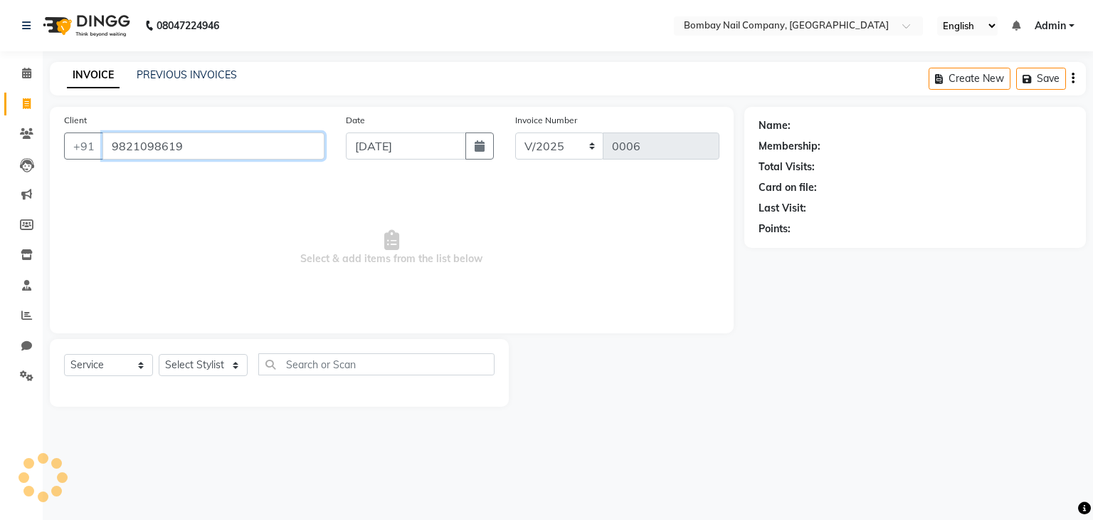
type input "9821098619"
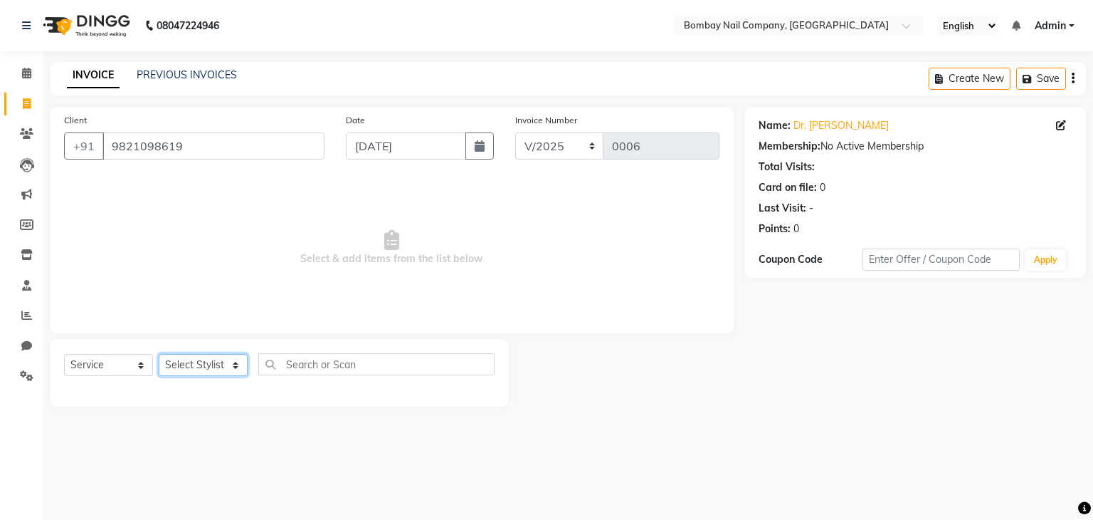
click at [223, 368] on select "Select Stylist [PERSON_NAME] [PERSON_NAME]" at bounding box center [203, 365] width 89 height 22
select select "90273"
click at [159, 354] on select "Select Stylist [PERSON_NAME] [PERSON_NAME]" at bounding box center [203, 365] width 89 height 22
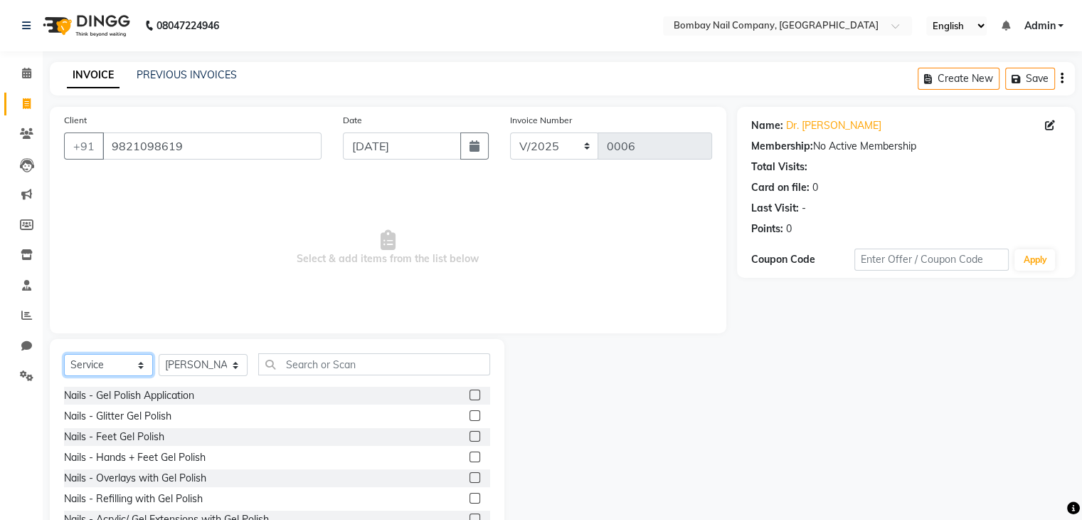
click at [137, 365] on select "Select Service Product Membership Package Voucher Prepaid Gift Card" at bounding box center [108, 365] width 89 height 22
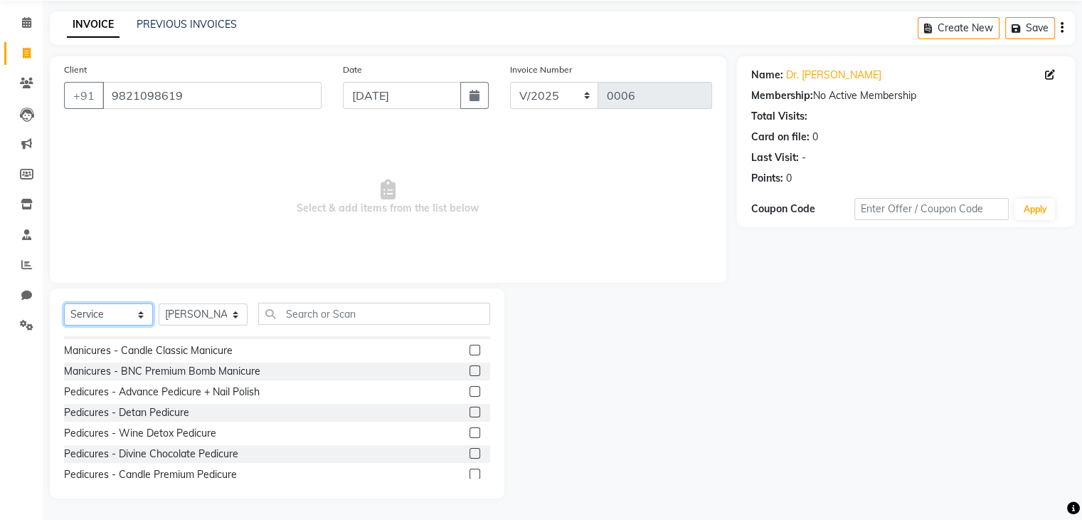
scroll to position [303, 0]
click at [341, 391] on div "Pedicures - Advance Pedicure + Nail Polish" at bounding box center [277, 393] width 426 height 18
click at [470, 393] on label at bounding box center [475, 391] width 11 height 11
click at [470, 393] on input "checkbox" at bounding box center [474, 392] width 9 height 9
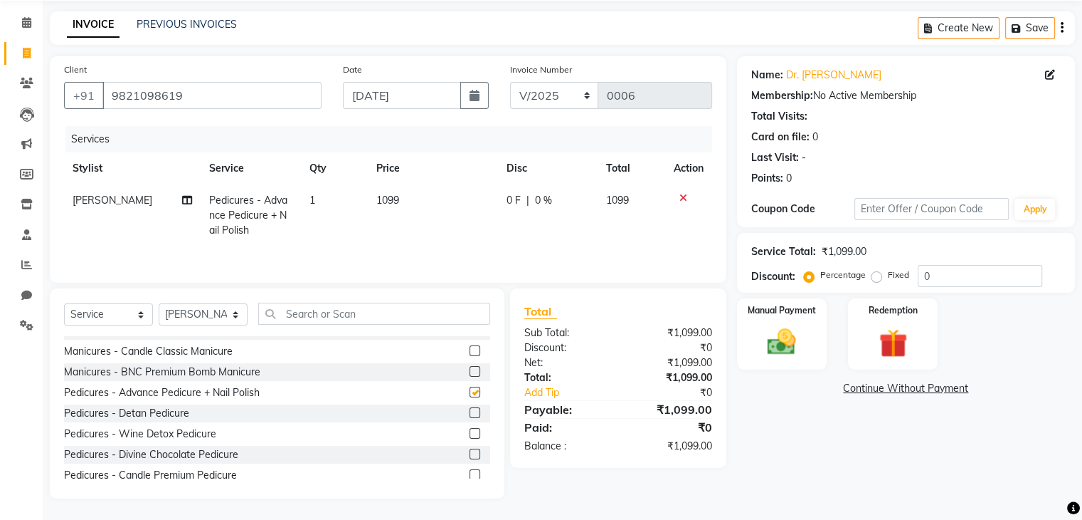
checkbox input "false"
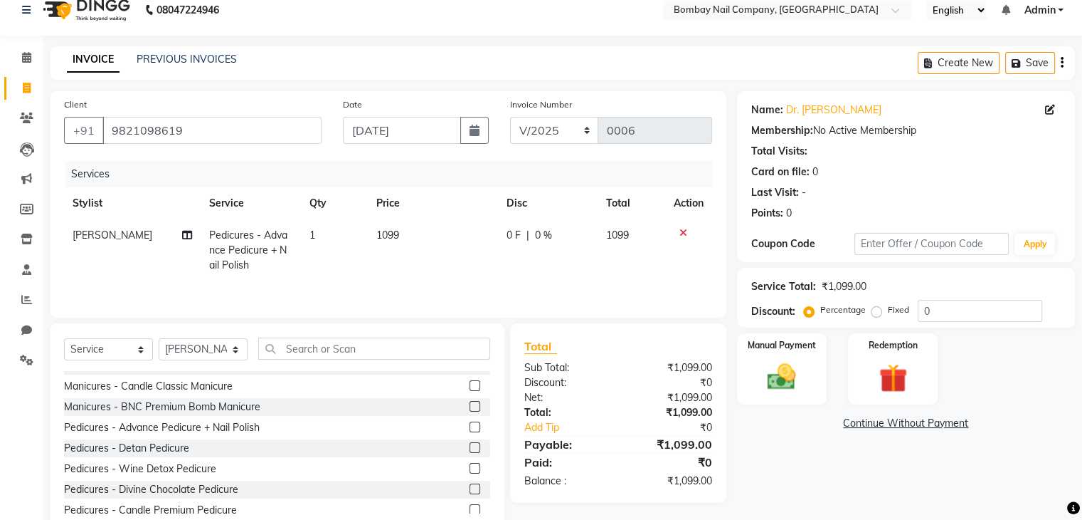
scroll to position [14, 0]
click at [213, 135] on input "9821098619" at bounding box center [211, 131] width 219 height 27
